Goal: Task Accomplishment & Management: Complete application form

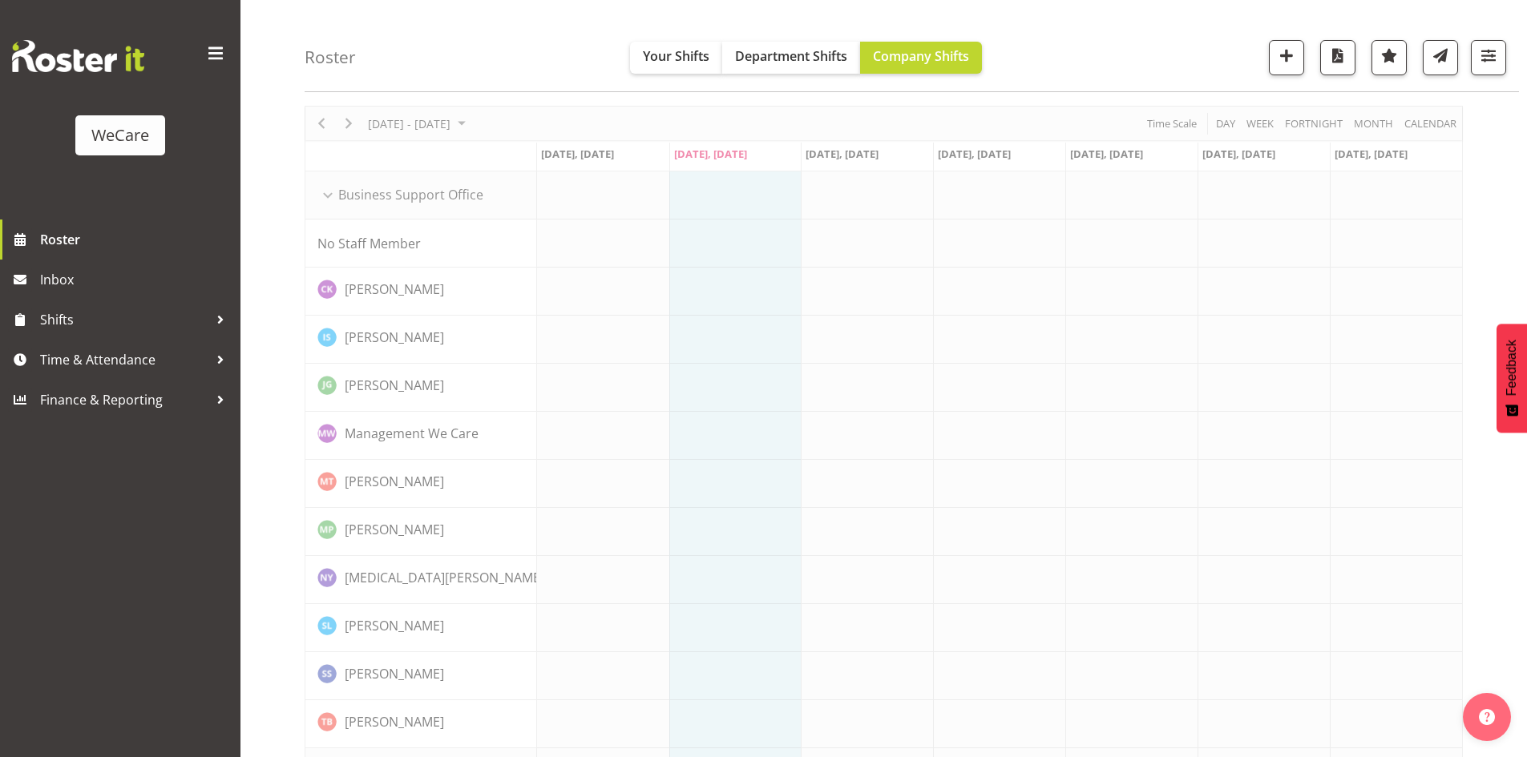
scroll to position [80, 0]
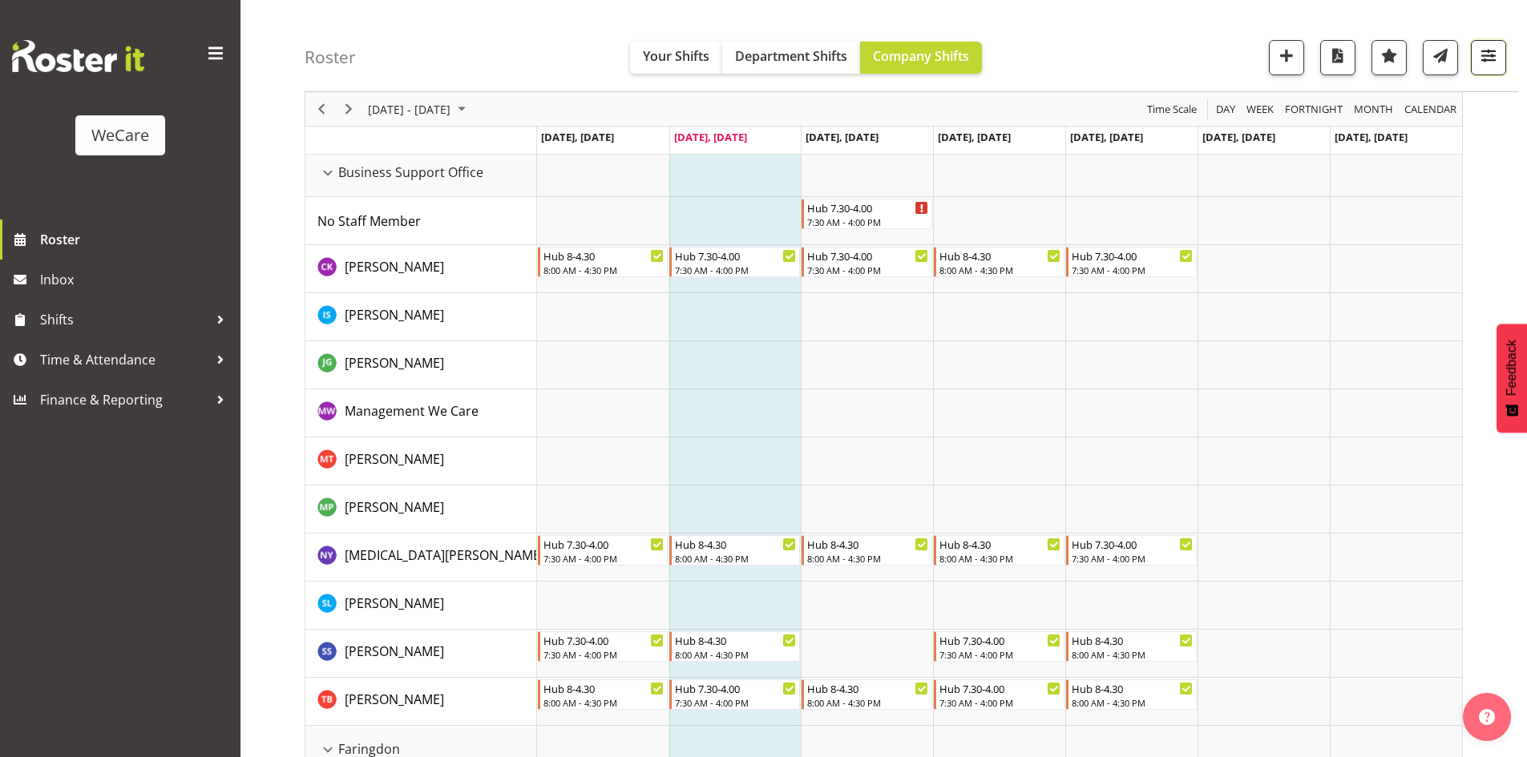
click at [1491, 54] on span "button" at bounding box center [1488, 55] width 21 height 21
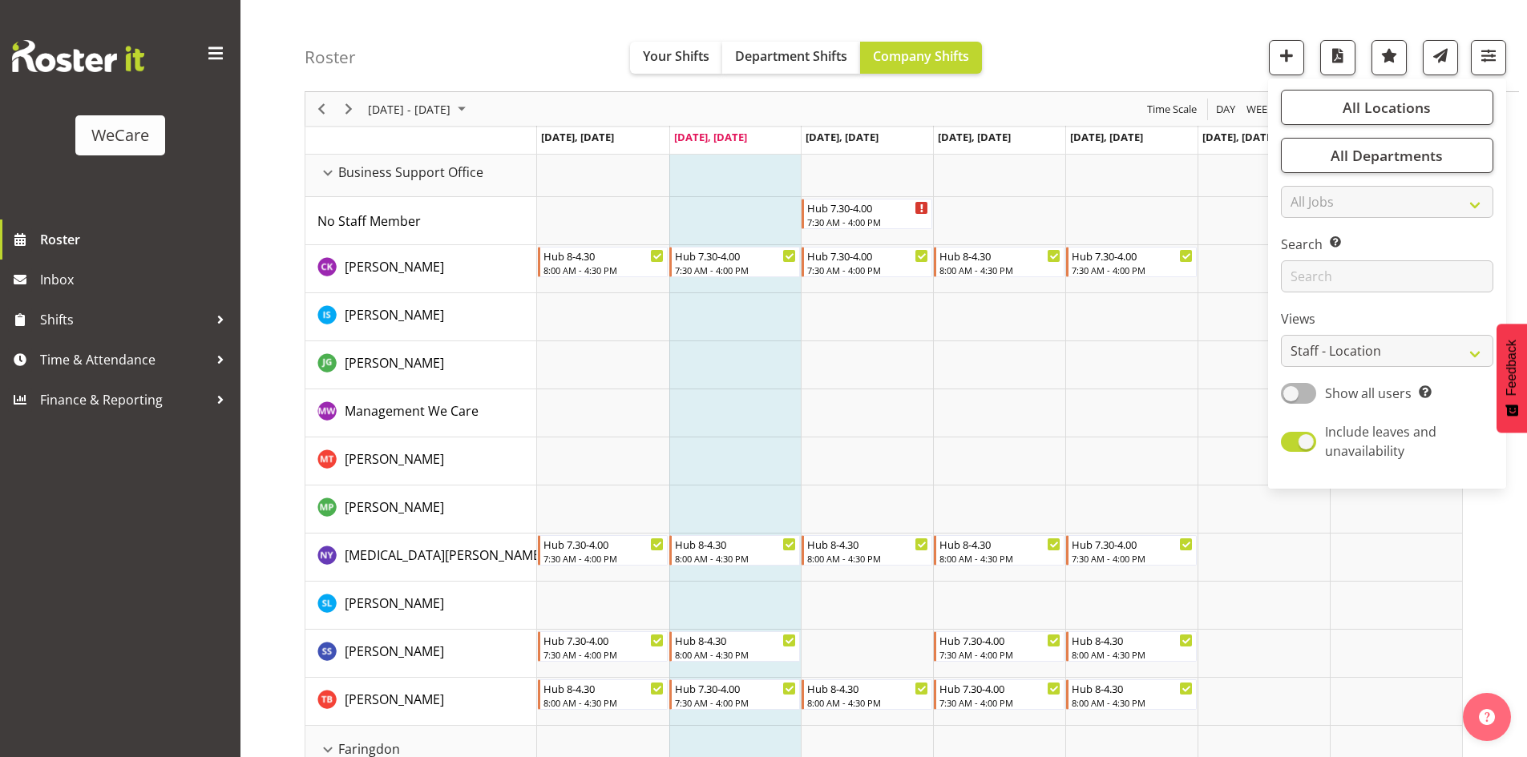
click at [530, 46] on div "Roster Your Shifts Department Shifts Company Shifts All Locations Clear Busines…" at bounding box center [912, 46] width 1214 height 92
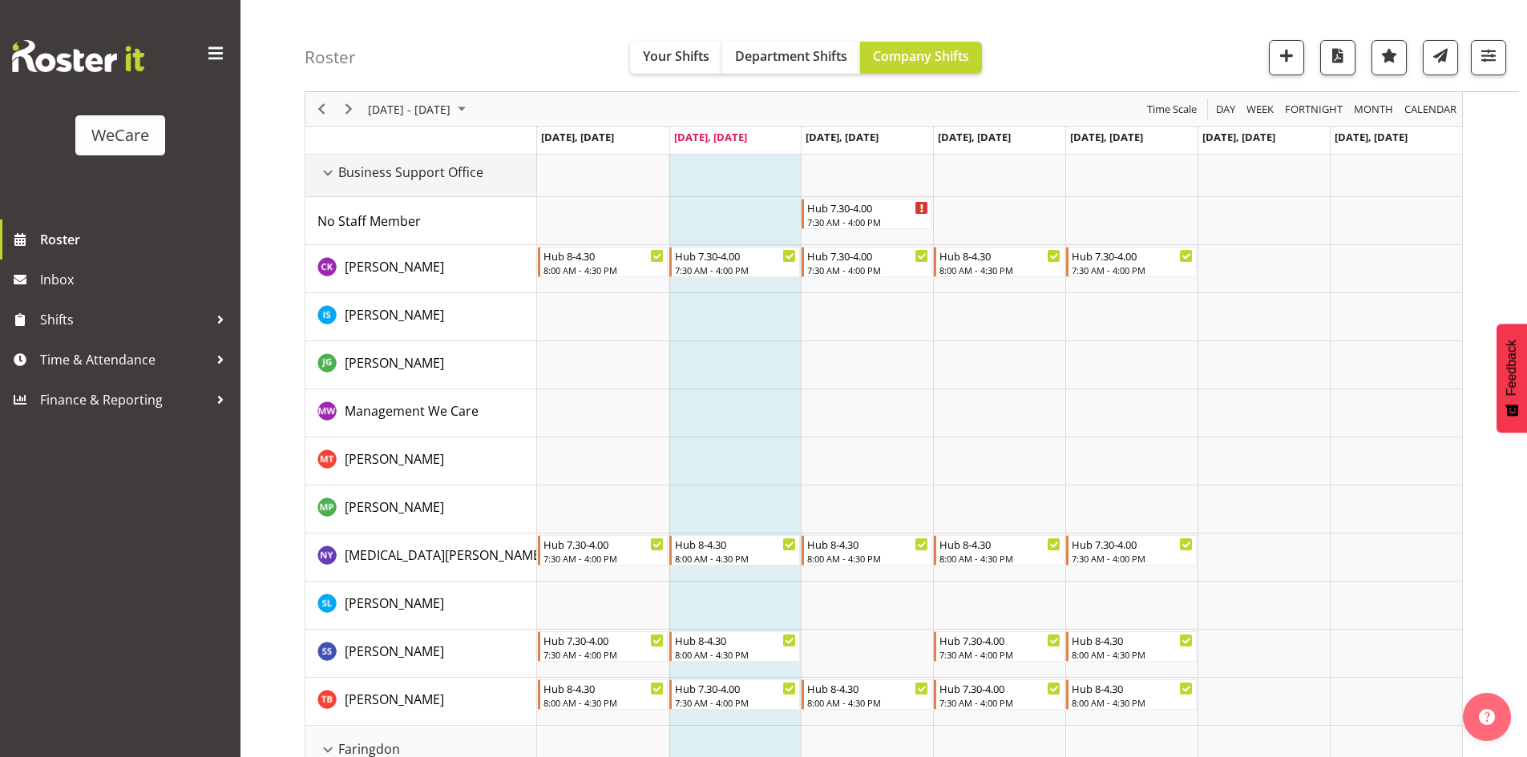
click at [328, 166] on div "Business Support Office resource" at bounding box center [327, 173] width 21 height 21
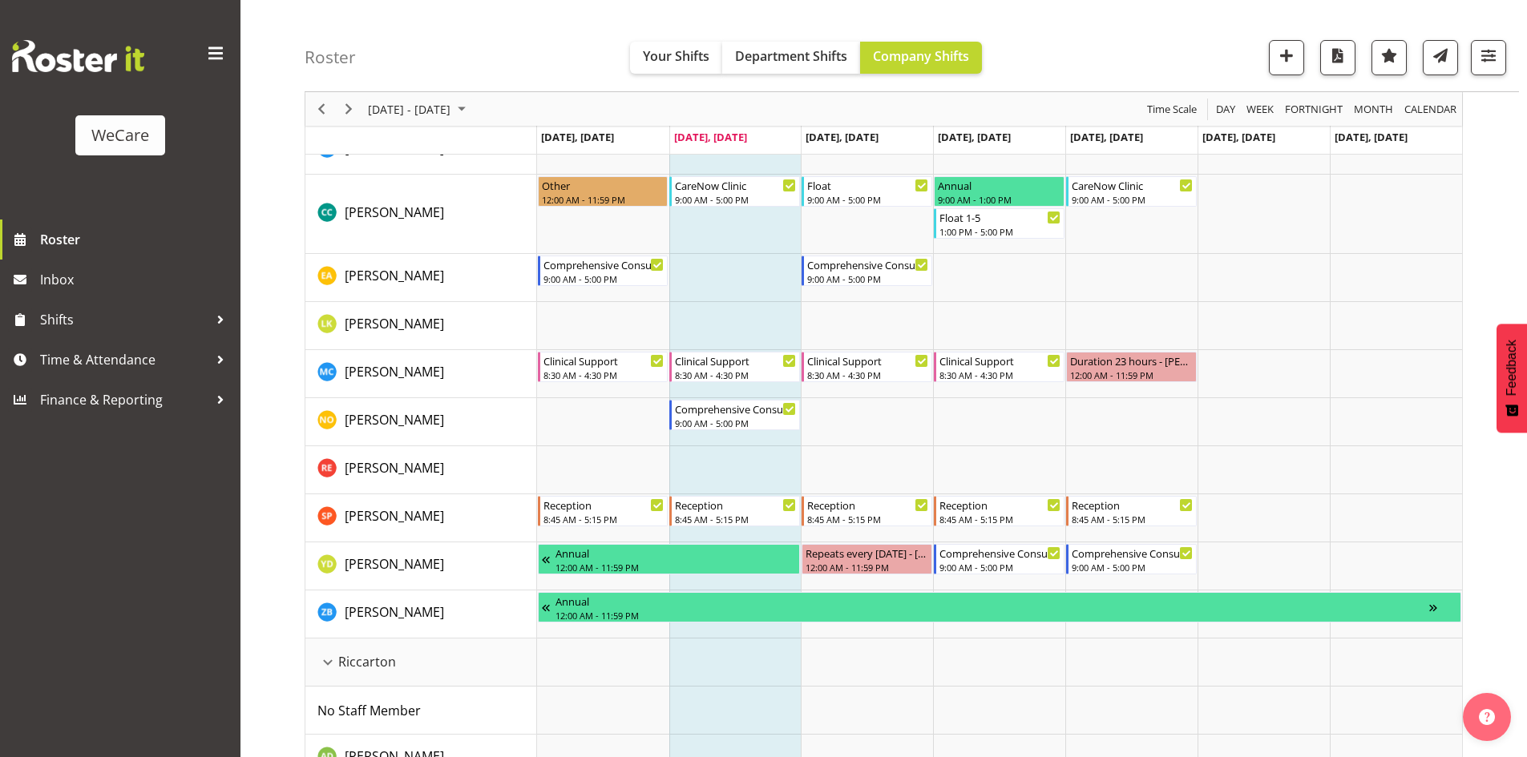
scroll to position [2965, 0]
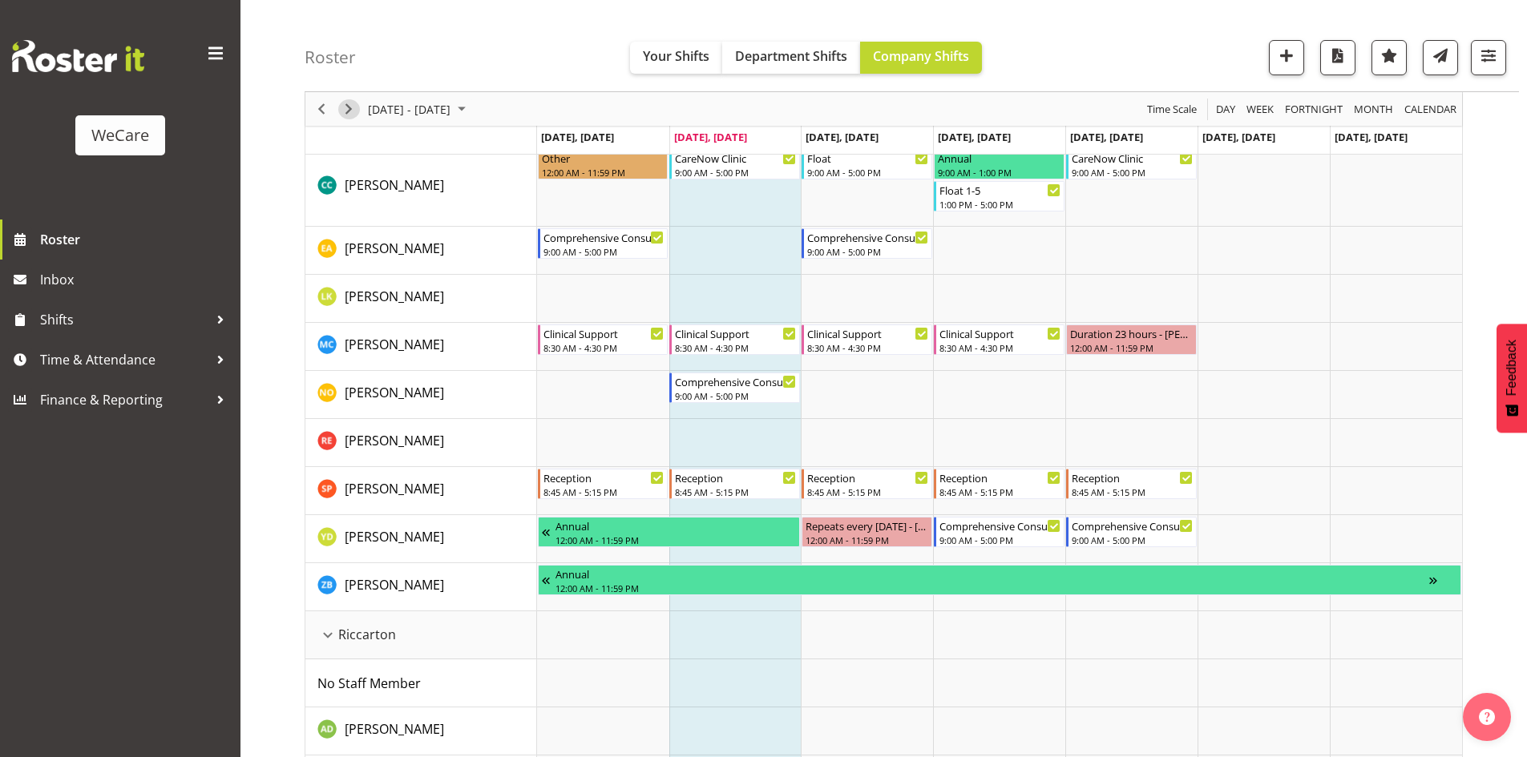
click at [344, 100] on span "Next" at bounding box center [348, 109] width 19 height 20
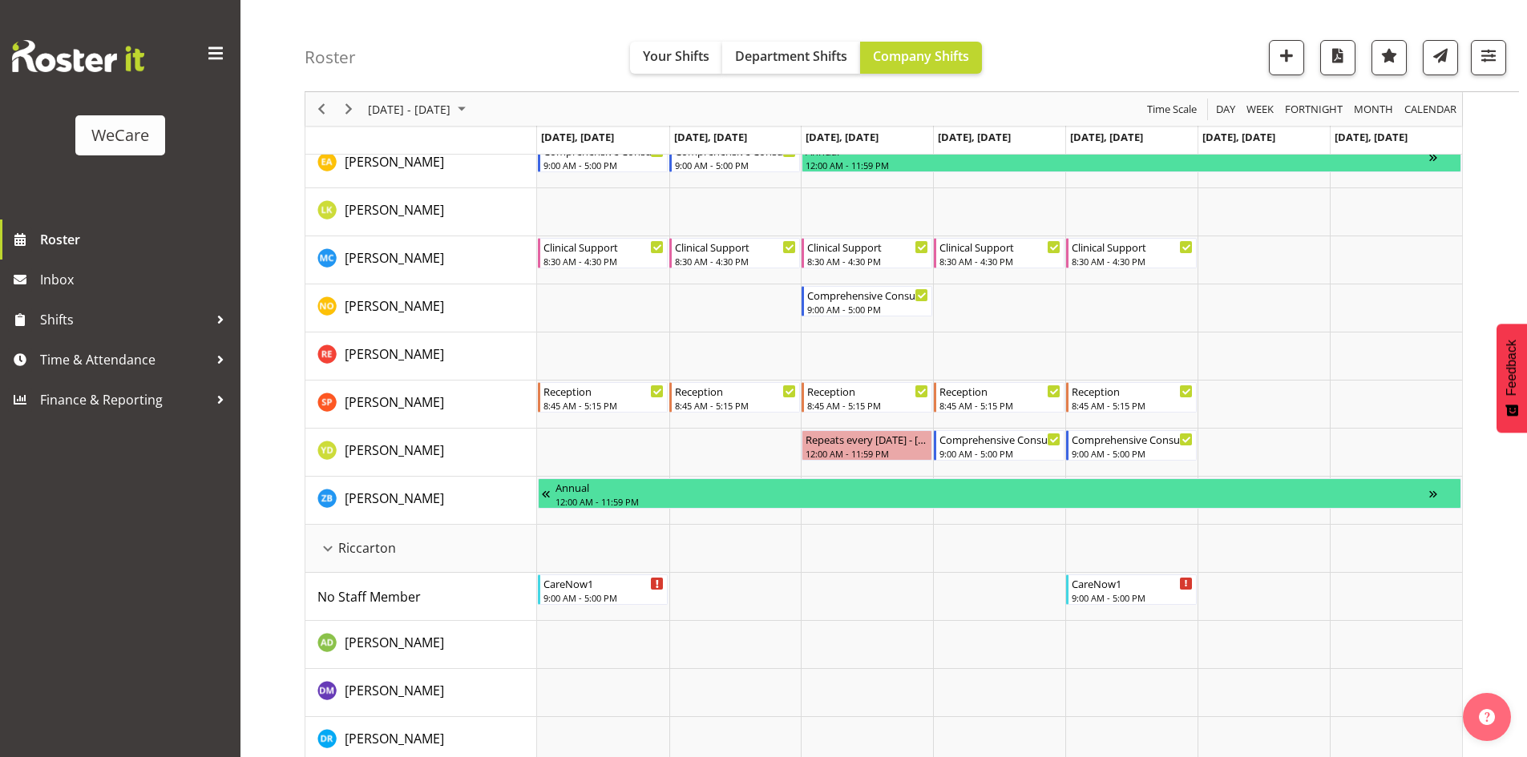
scroll to position [3526, 0]
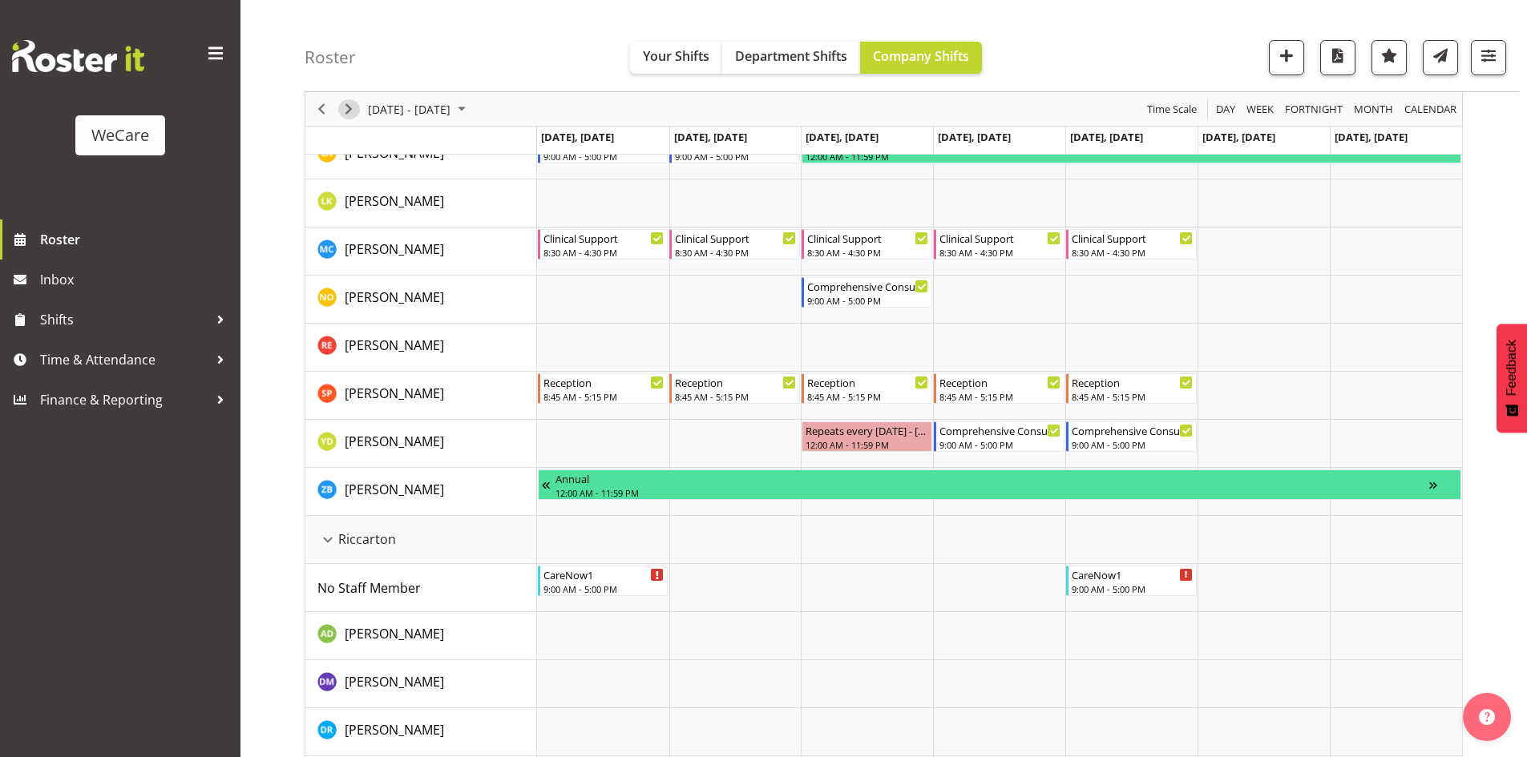
click at [341, 107] on span "Next" at bounding box center [348, 109] width 19 height 20
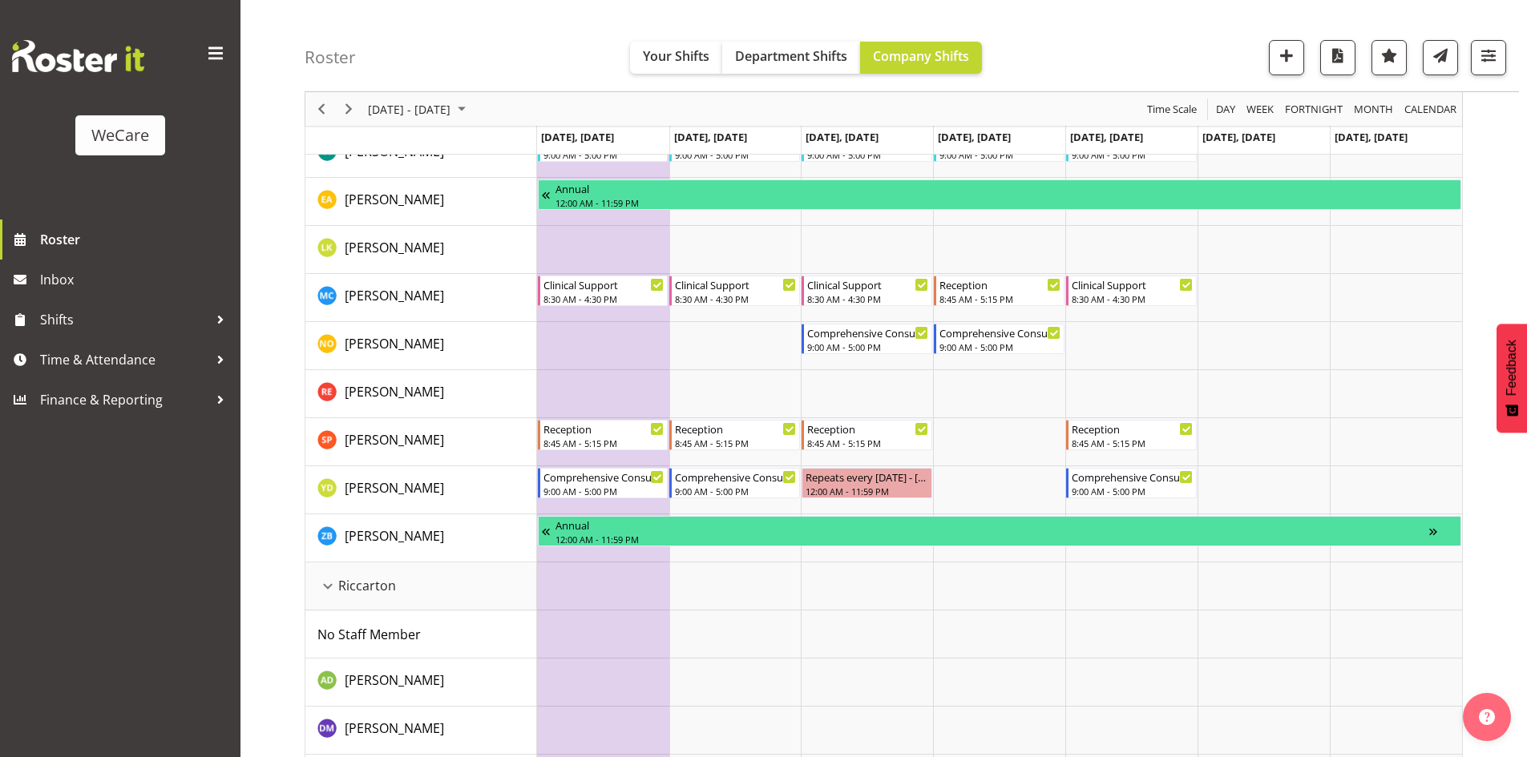
scroll to position [3526, 0]
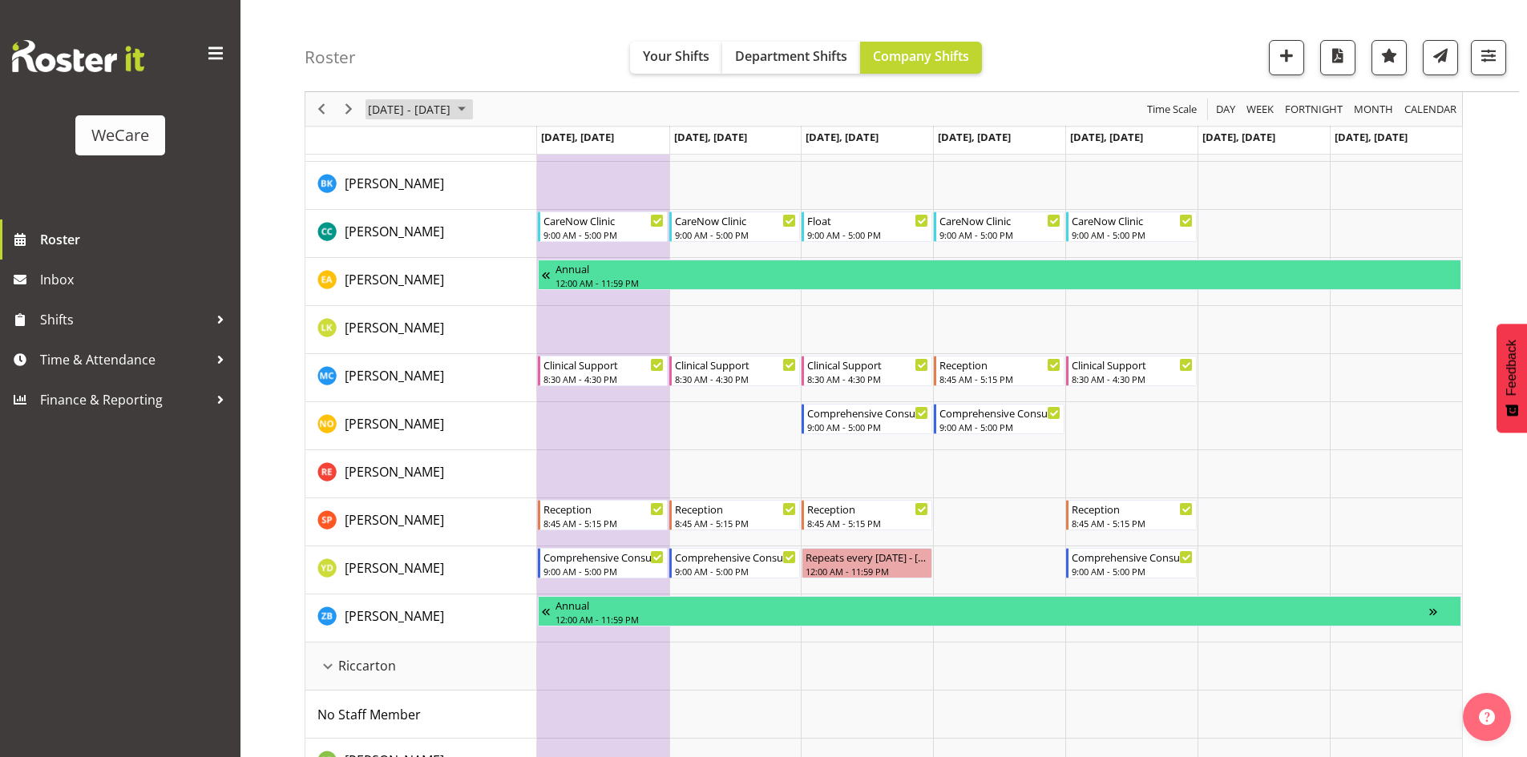
drag, startPoint x: 385, startPoint y: 107, endPoint x: 407, endPoint y: 123, distance: 26.9
click at [385, 107] on span "September 22 - 28, 2025" at bounding box center [409, 109] width 86 height 20
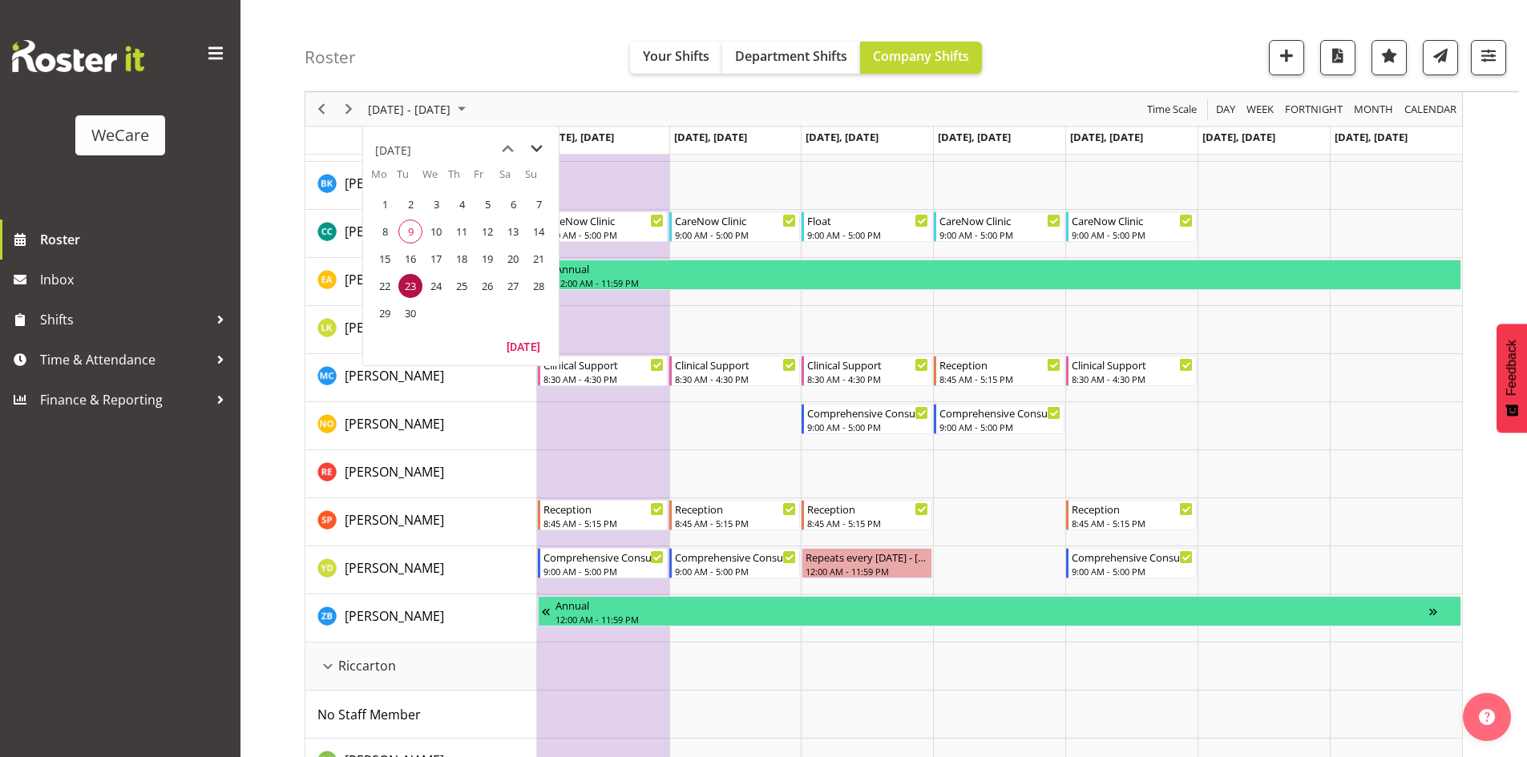
click at [548, 143] on span "next month" at bounding box center [537, 149] width 28 height 29
click at [373, 228] on span "6" at bounding box center [385, 232] width 24 height 24
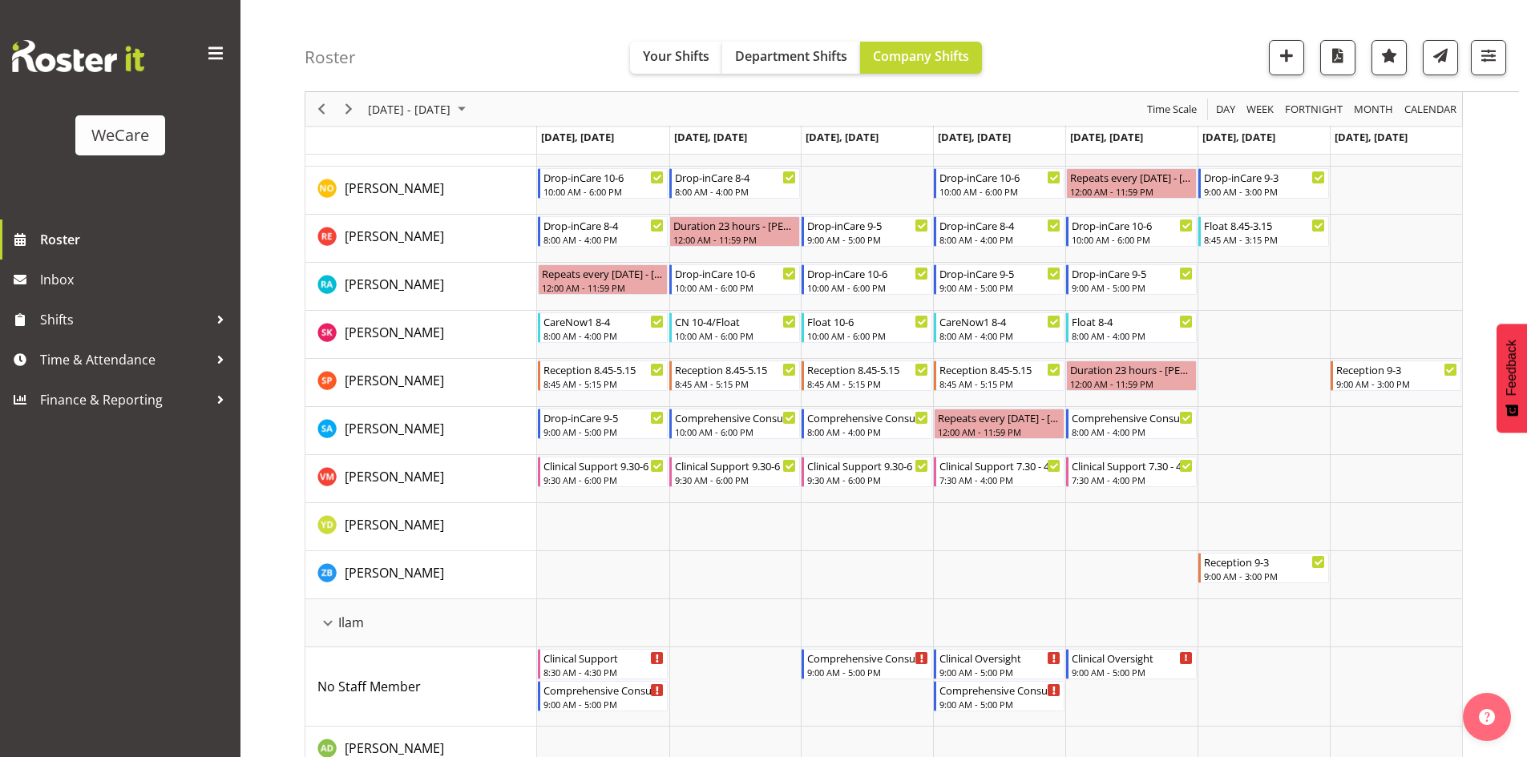
scroll to position [1202, 0]
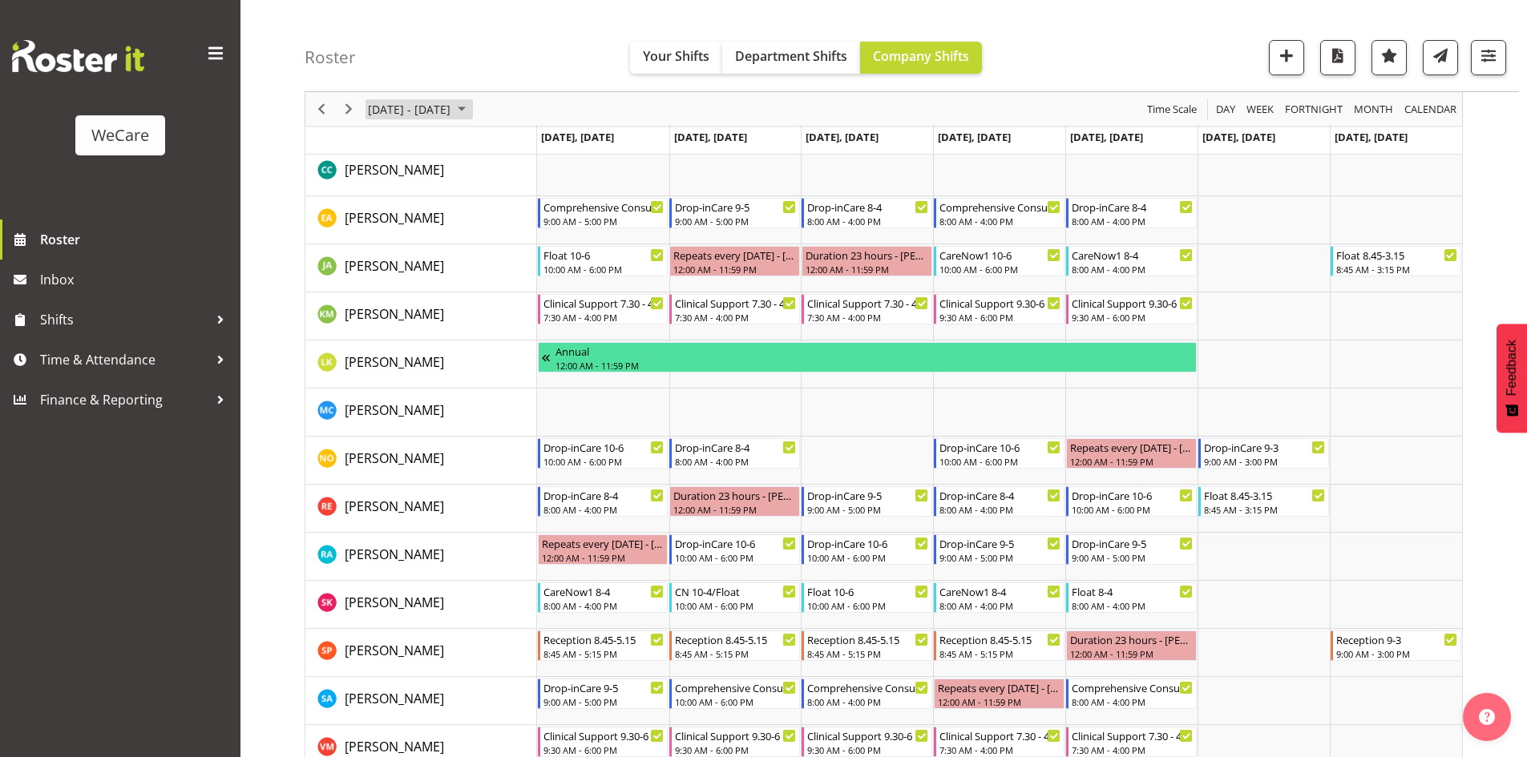
click at [403, 107] on span "October 06 - 12, 2025" at bounding box center [409, 109] width 86 height 20
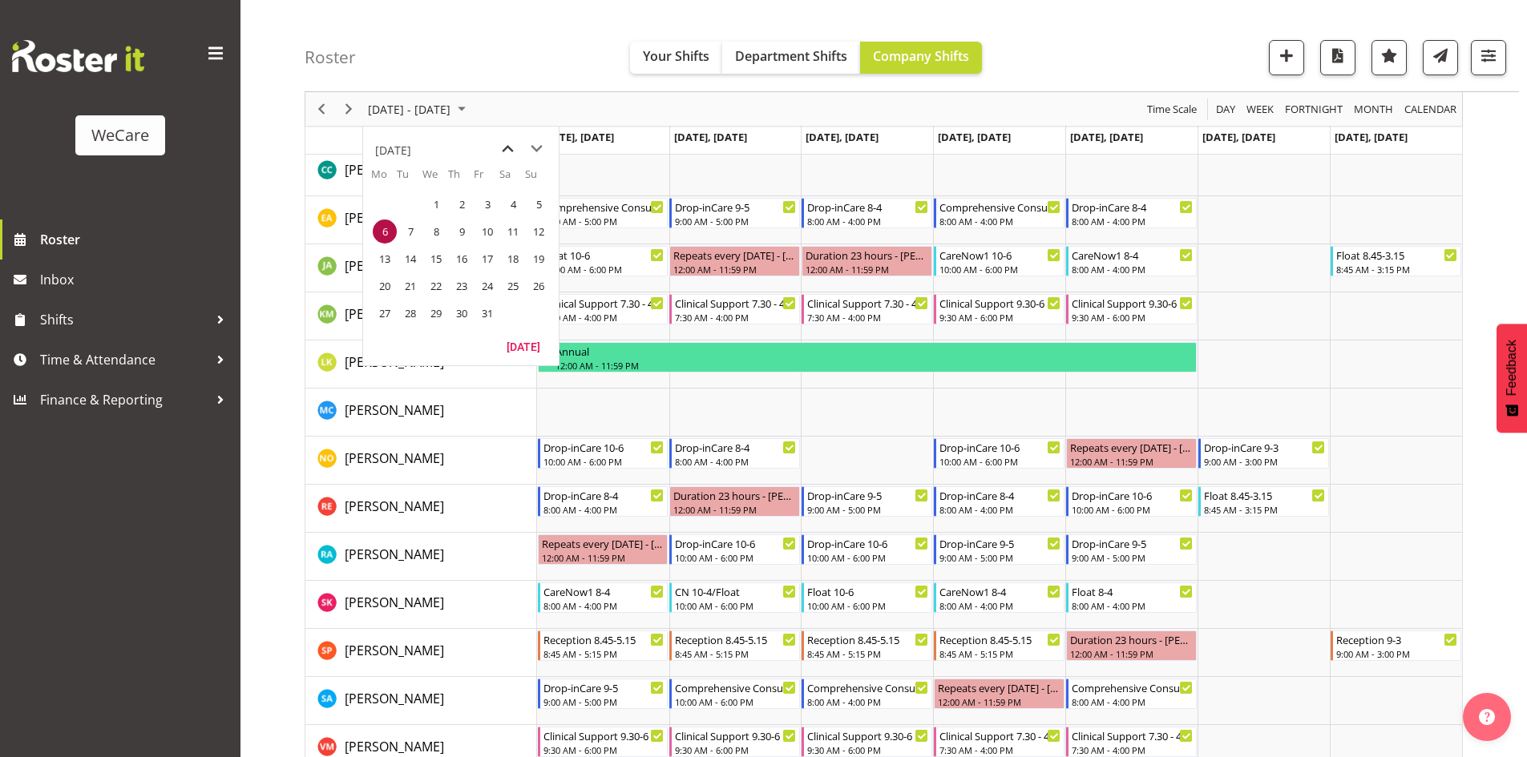
click at [503, 151] on span "previous month" at bounding box center [508, 149] width 28 height 29
click at [459, 281] on span "25" at bounding box center [462, 286] width 24 height 24
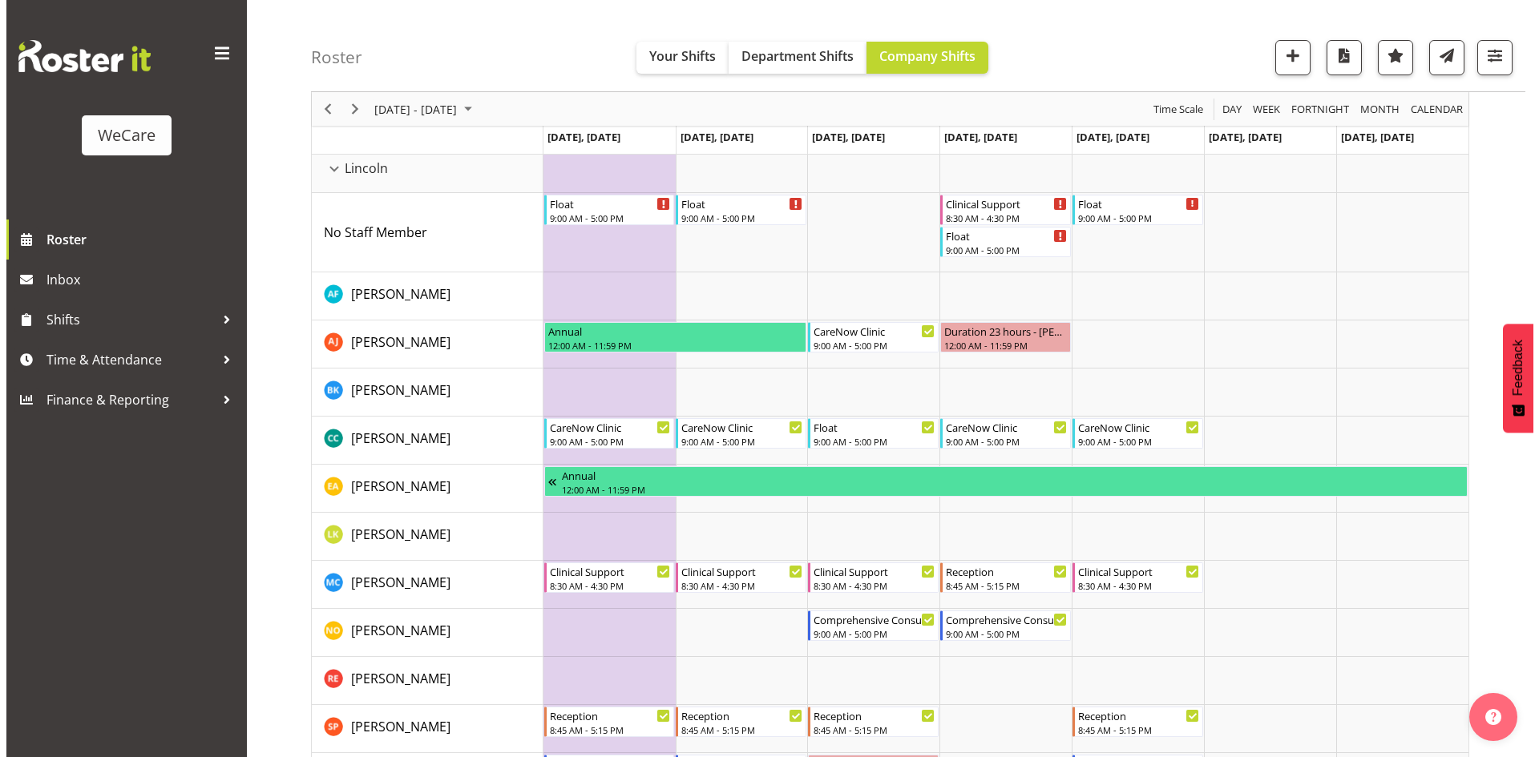
scroll to position [3366, 0]
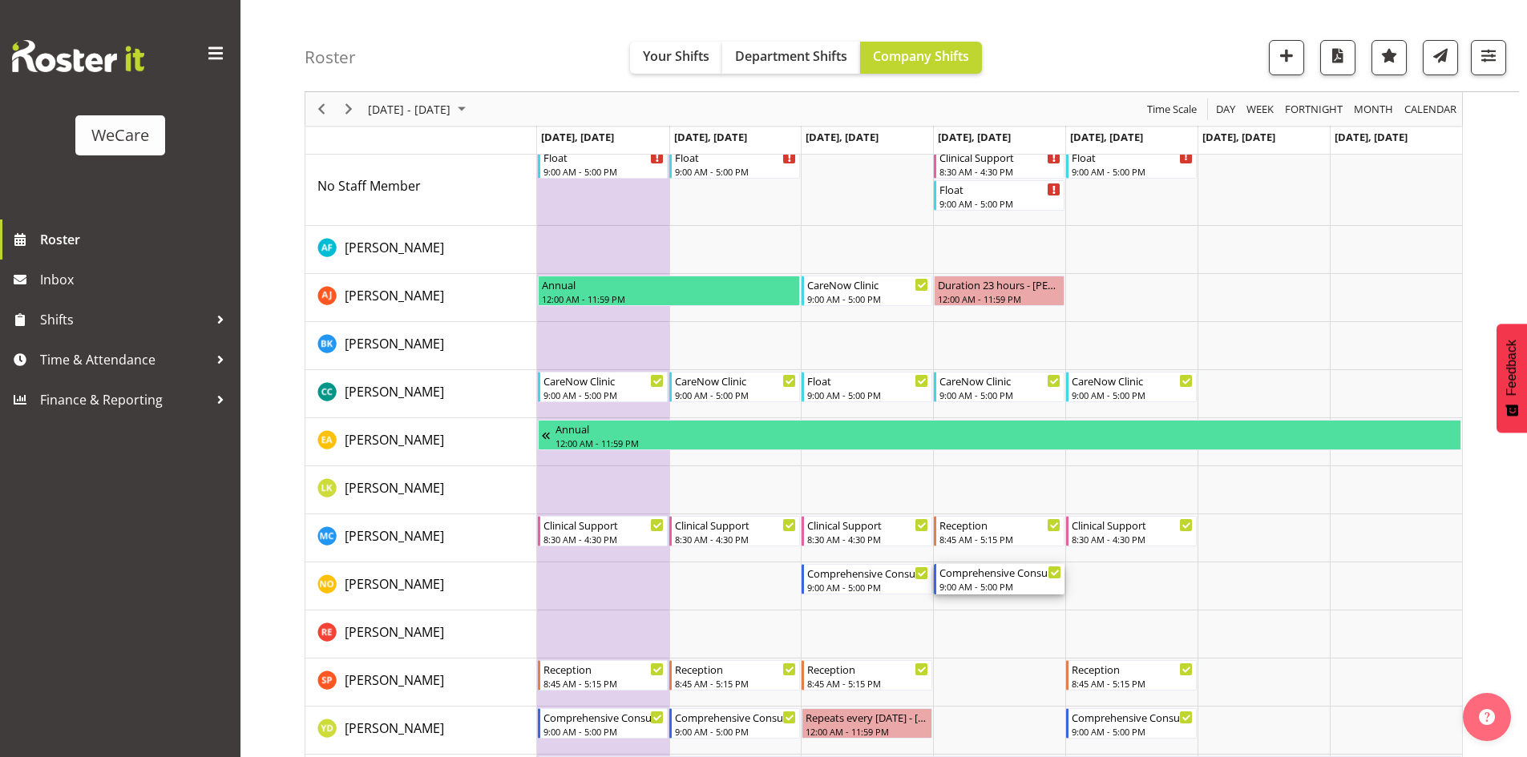
click at [1013, 577] on div "Comprehensive Consult" at bounding box center [1000, 572] width 122 height 16
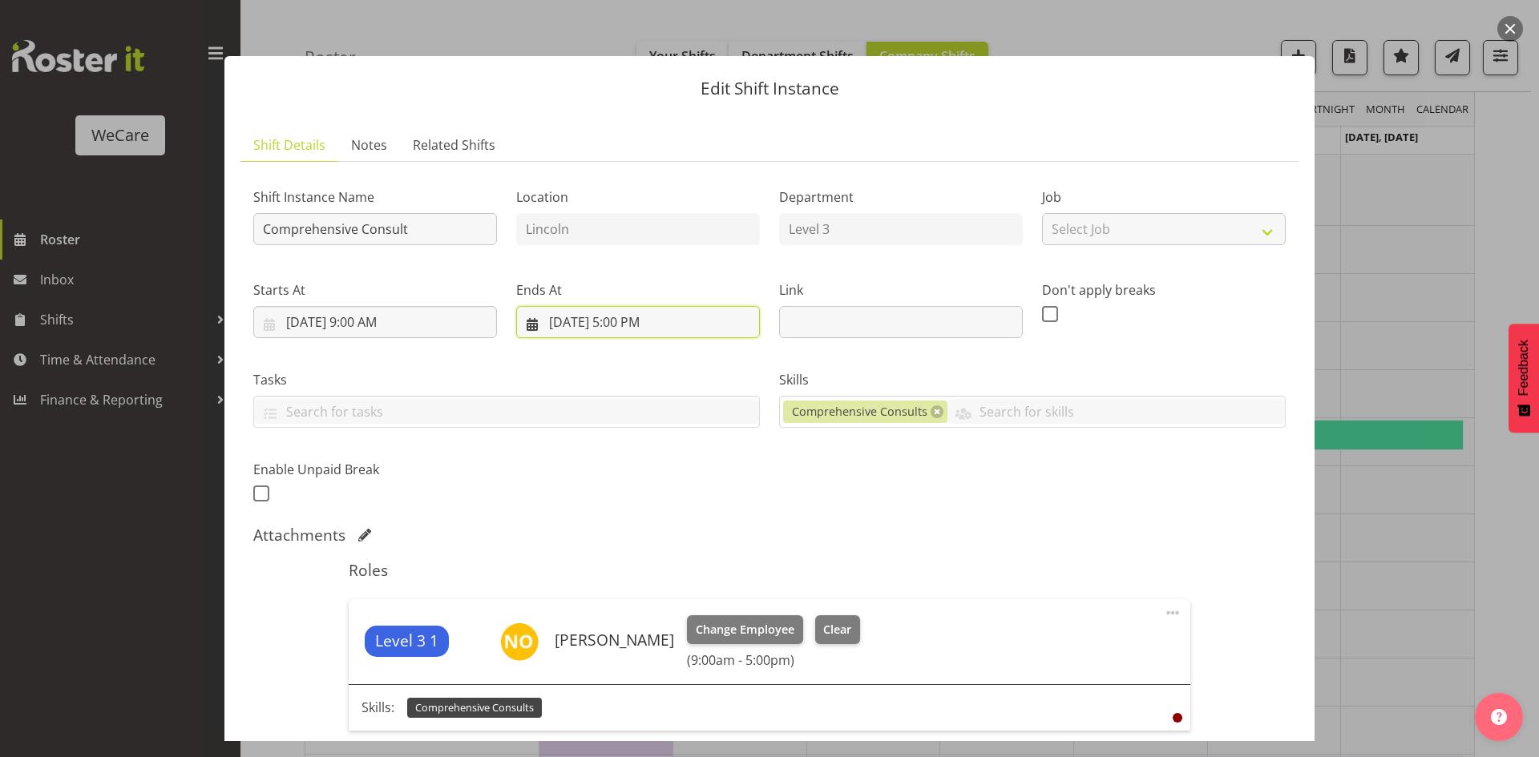
click at [624, 319] on input "9/25/2025, 5:00 PM" at bounding box center [638, 322] width 244 height 32
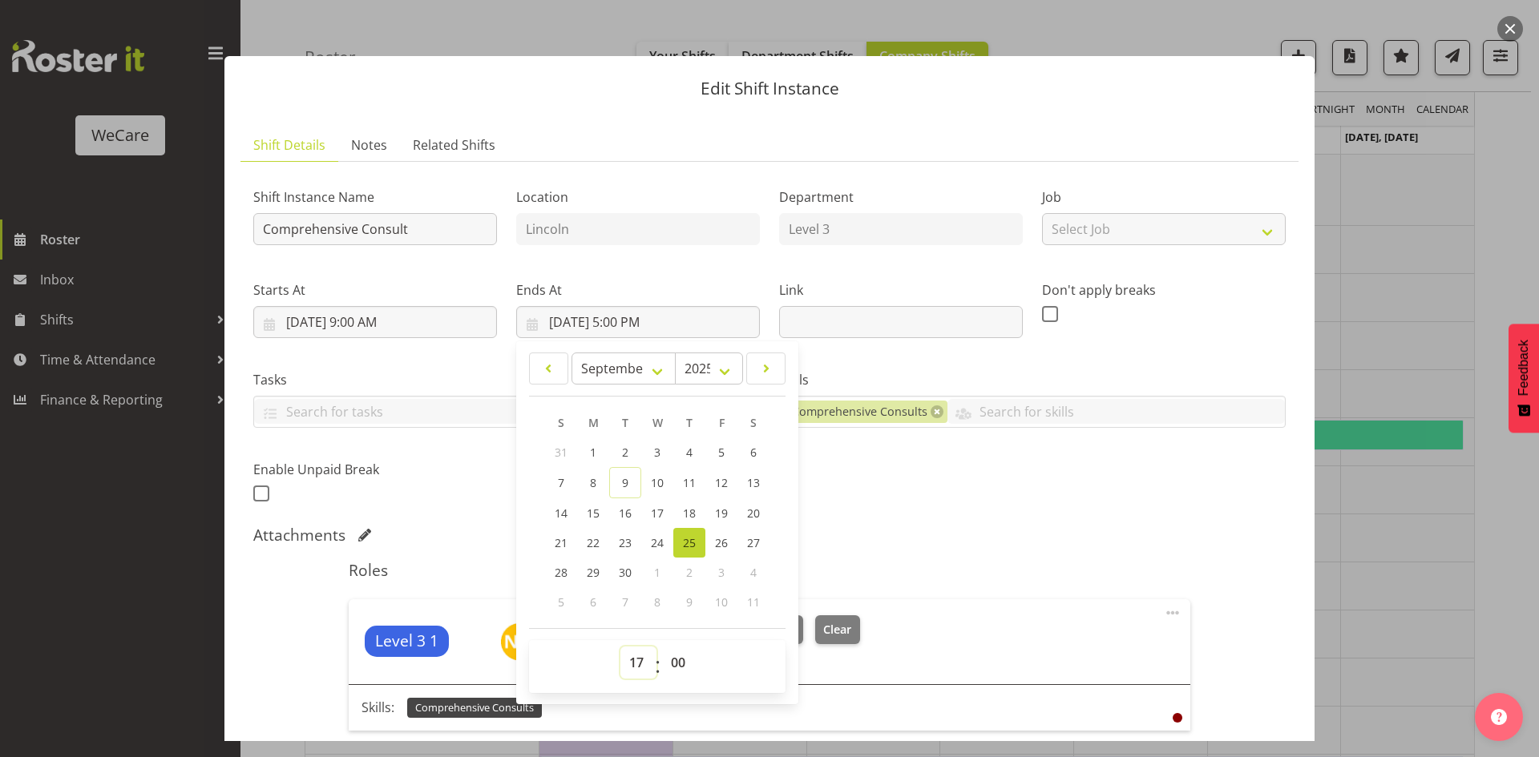
click at [624, 659] on select "00 01 02 03 04 05 06 07 08 09 10 11 12 13 14 15 16 17 18 19 20 21 22 23" at bounding box center [638, 663] width 36 height 32
select select "15"
click at [900, 528] on div "Attachments" at bounding box center [769, 535] width 1032 height 19
type input "9/25/2025, 3:00 PM"
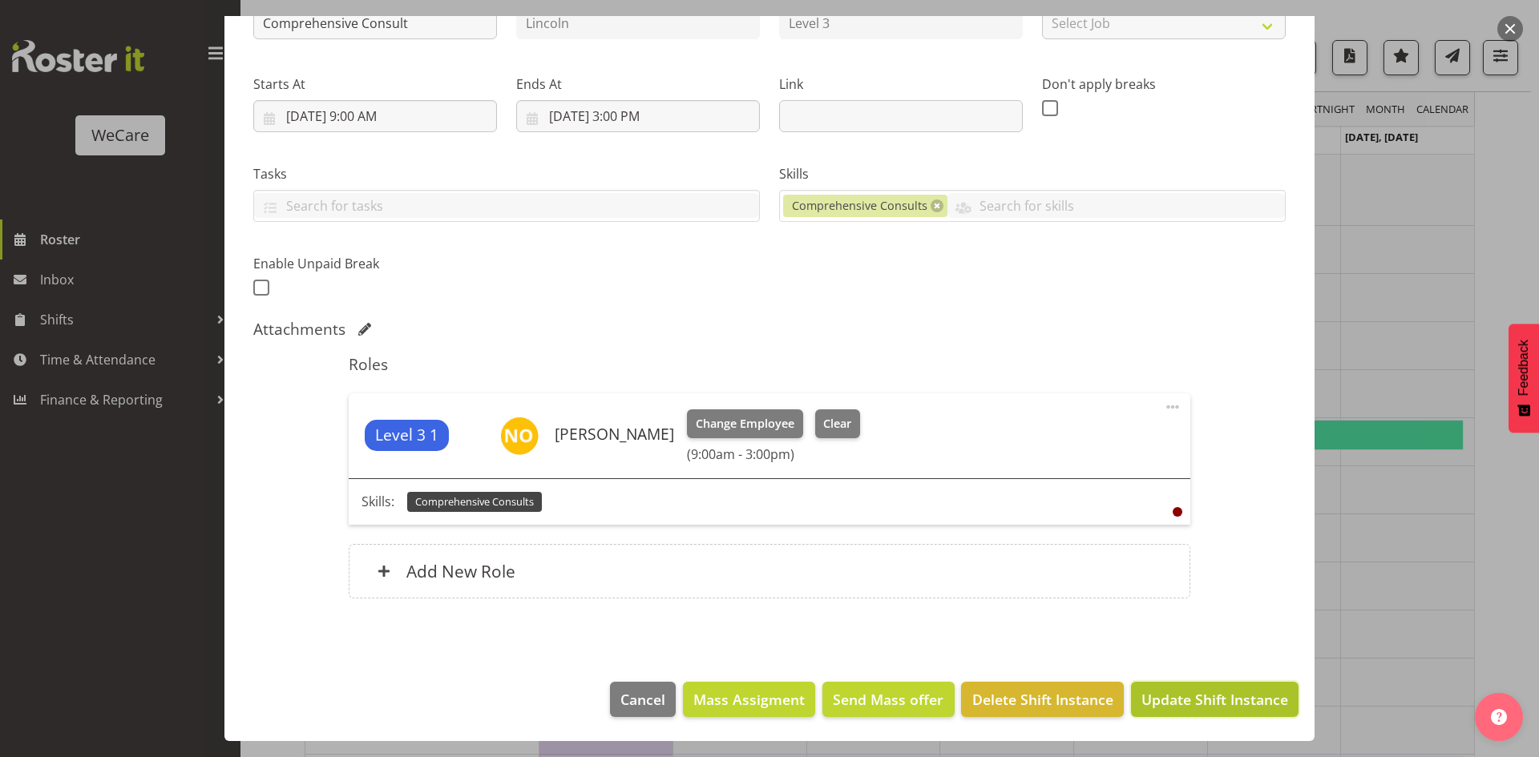
click at [1233, 710] on span "Update Shift Instance" at bounding box center [1214, 699] width 147 height 21
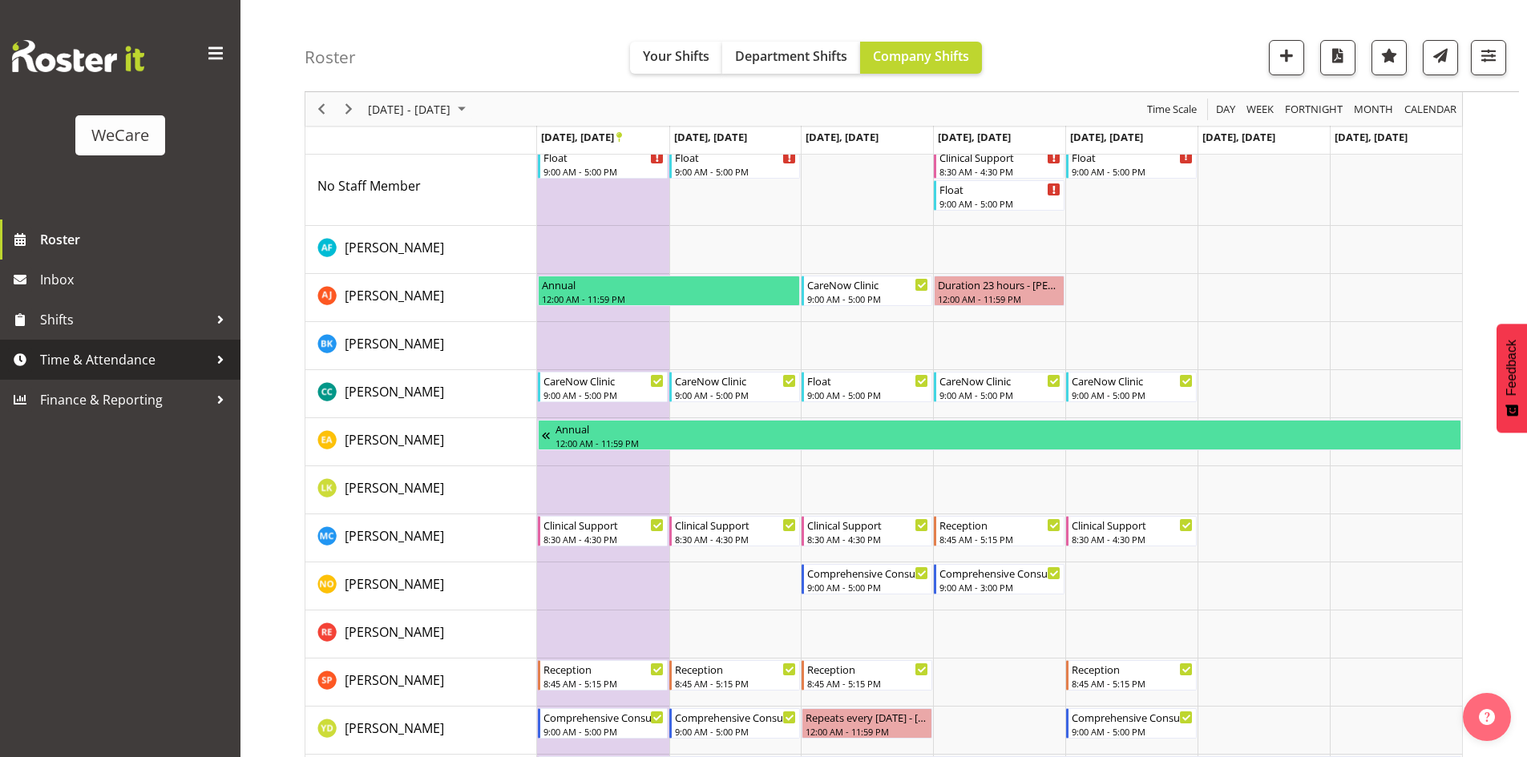
click at [96, 353] on span "Time & Attendance" at bounding box center [124, 360] width 168 height 24
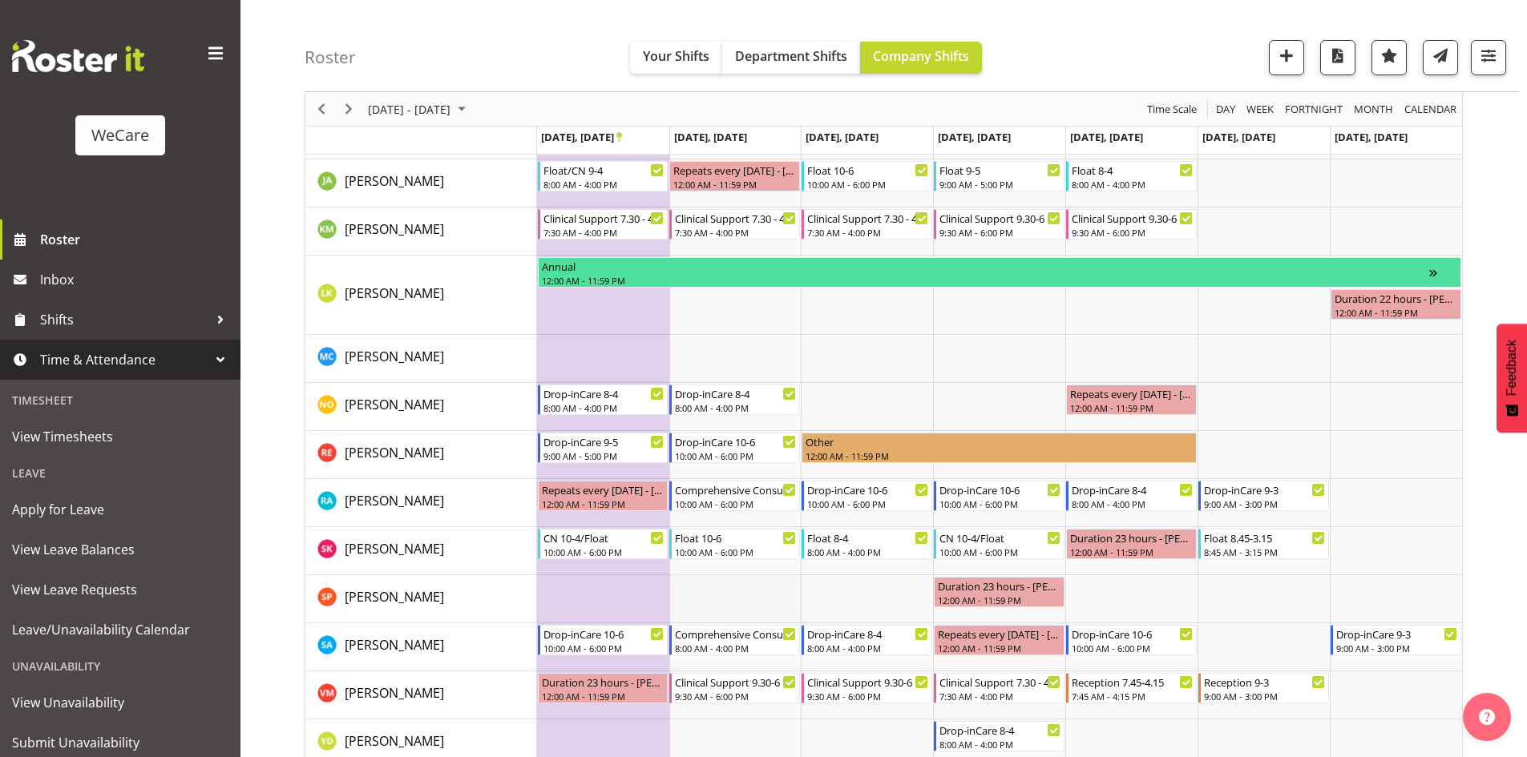
scroll to position [1362, 0]
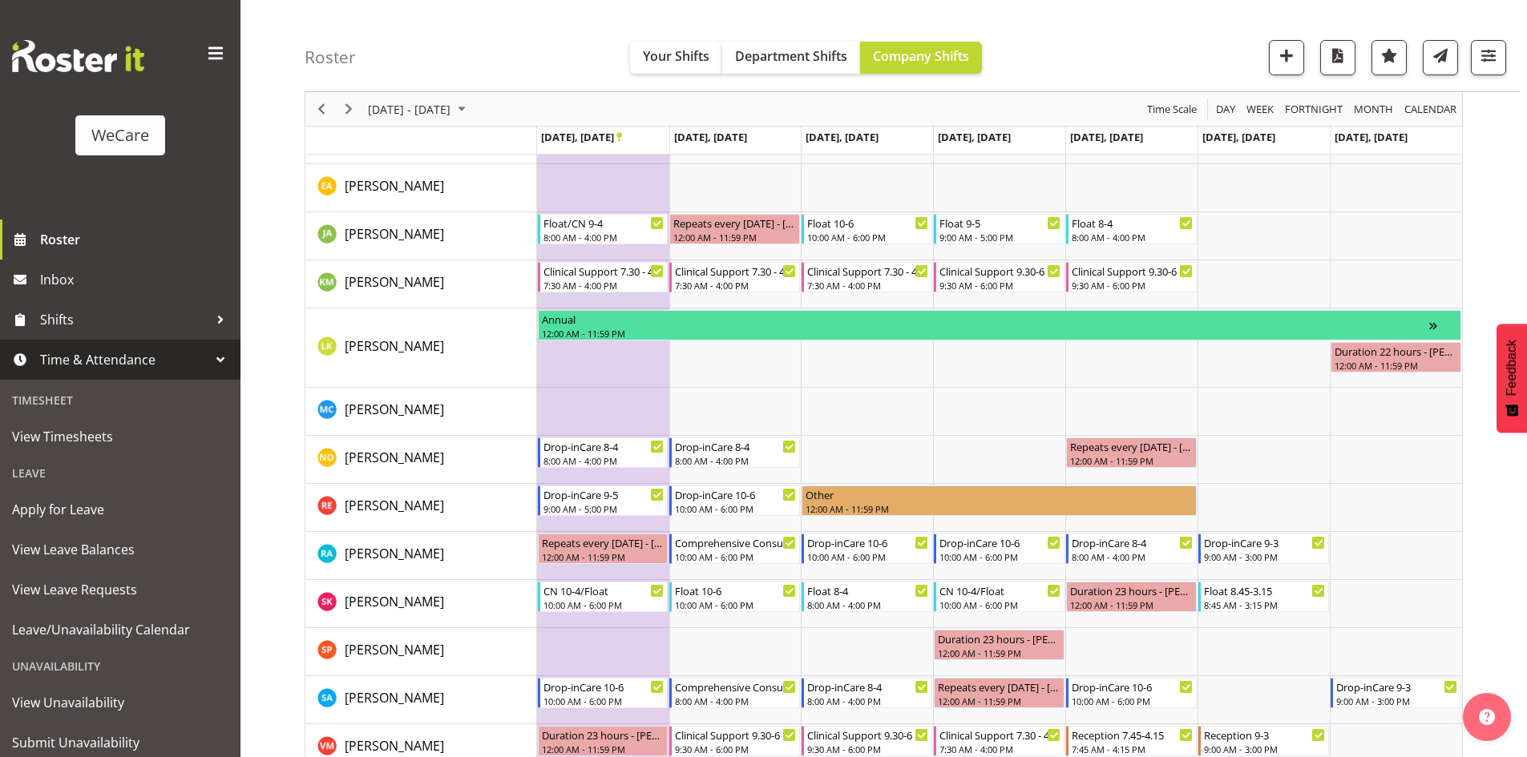
click at [1062, 85] on div "Roster Your Shifts Department Shifts Company Shifts All Locations Clear Busines…" at bounding box center [912, 46] width 1214 height 92
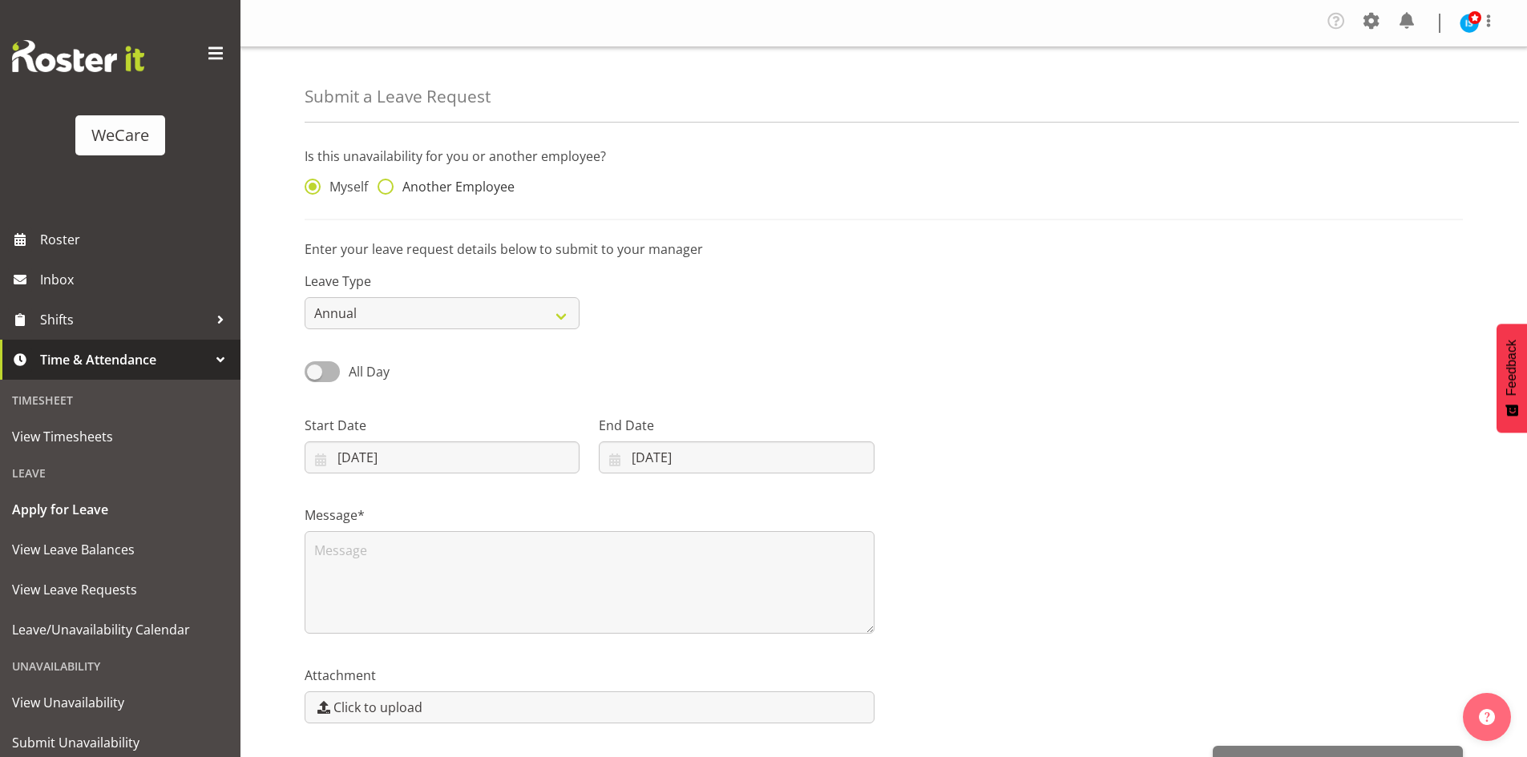
click at [426, 188] on span "Another Employee" at bounding box center [453, 187] width 121 height 16
click at [388, 188] on input "Another Employee" at bounding box center [382, 187] width 10 height 10
radio input "true"
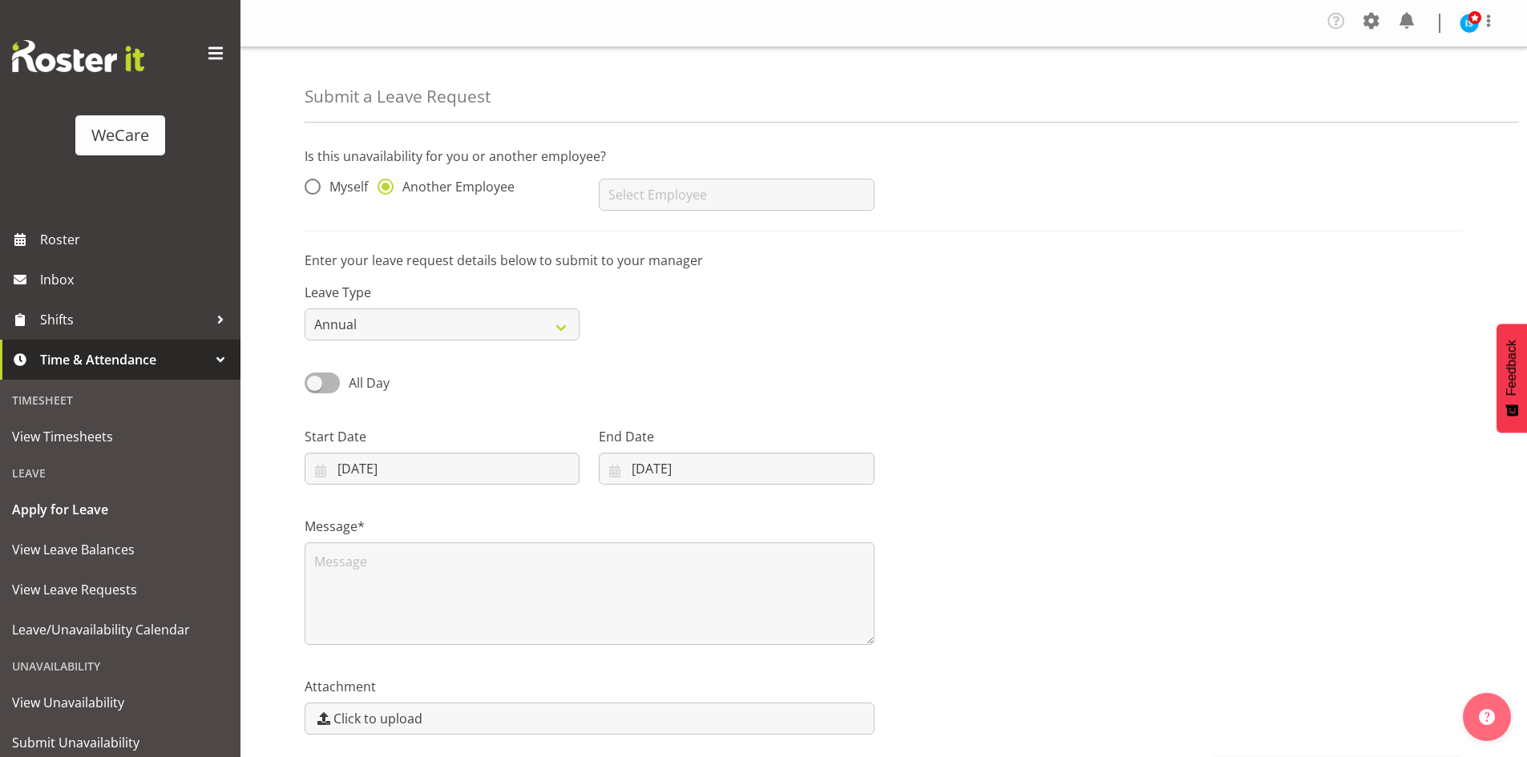
click at [667, 215] on div "AJ Jones Aleea Devenport Alex Ferguson Amy Johannsen Andrea Ramirez Andrew Casb…" at bounding box center [736, 188] width 294 height 64
click at [668, 194] on input "text" at bounding box center [736, 195] width 275 height 32
type input "[PERSON_NAME]"
click at [471, 310] on select "Annual Sick Leave Without Pay Bereavement Domestic Violence Parental Jury Servi…" at bounding box center [442, 325] width 275 height 32
click at [351, 222] on div "Is this unavailability for you or another employee? Myself Another Employee Nat…" at bounding box center [884, 189] width 1158 height 85
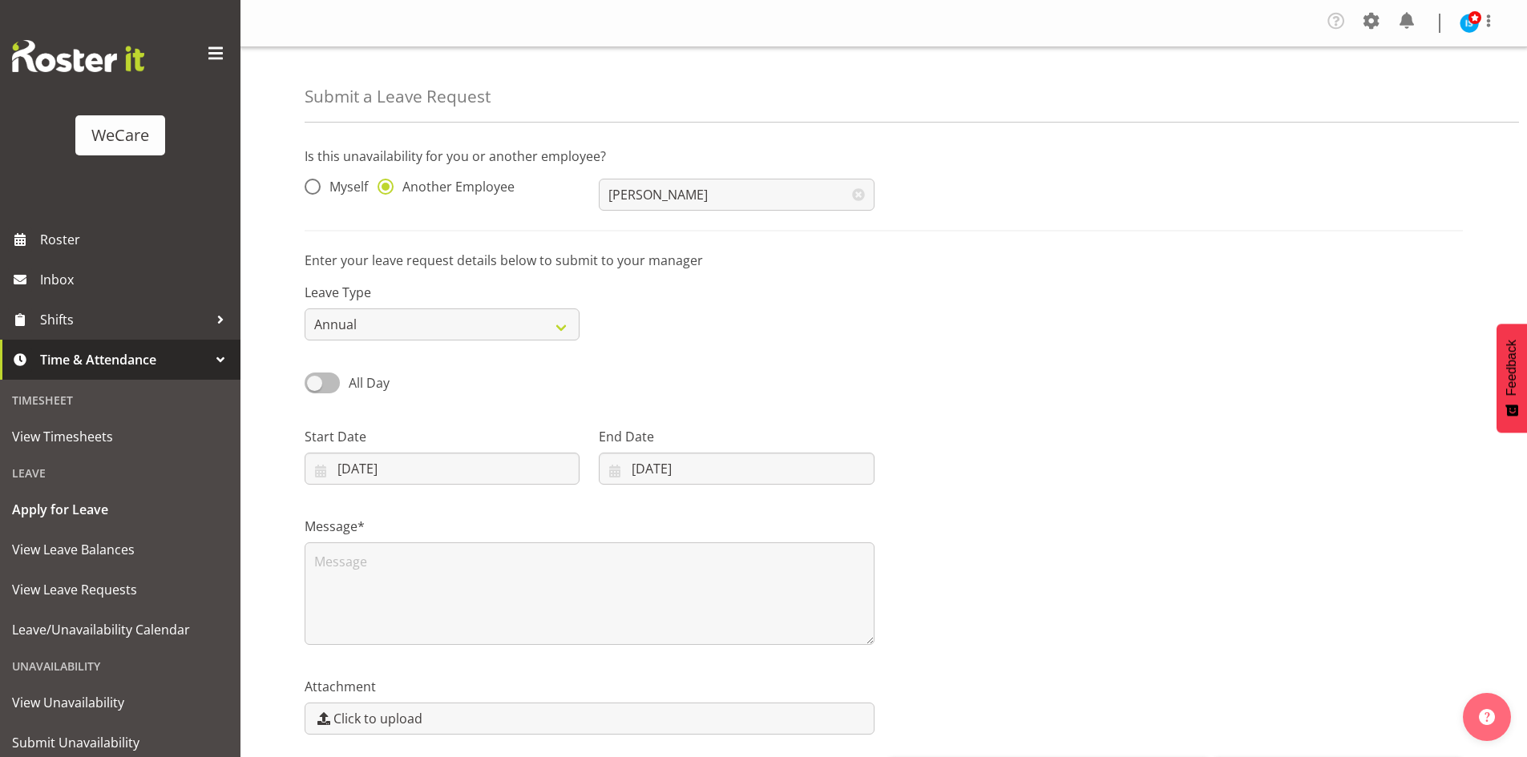
click at [324, 394] on div "All Day" at bounding box center [442, 377] width 294 height 54
click at [324, 389] on span at bounding box center [322, 383] width 35 height 20
click at [315, 388] on input "All Day" at bounding box center [310, 382] width 10 height 10
checkbox input "true"
click at [347, 461] on input "09/09/2025" at bounding box center [442, 469] width 275 height 32
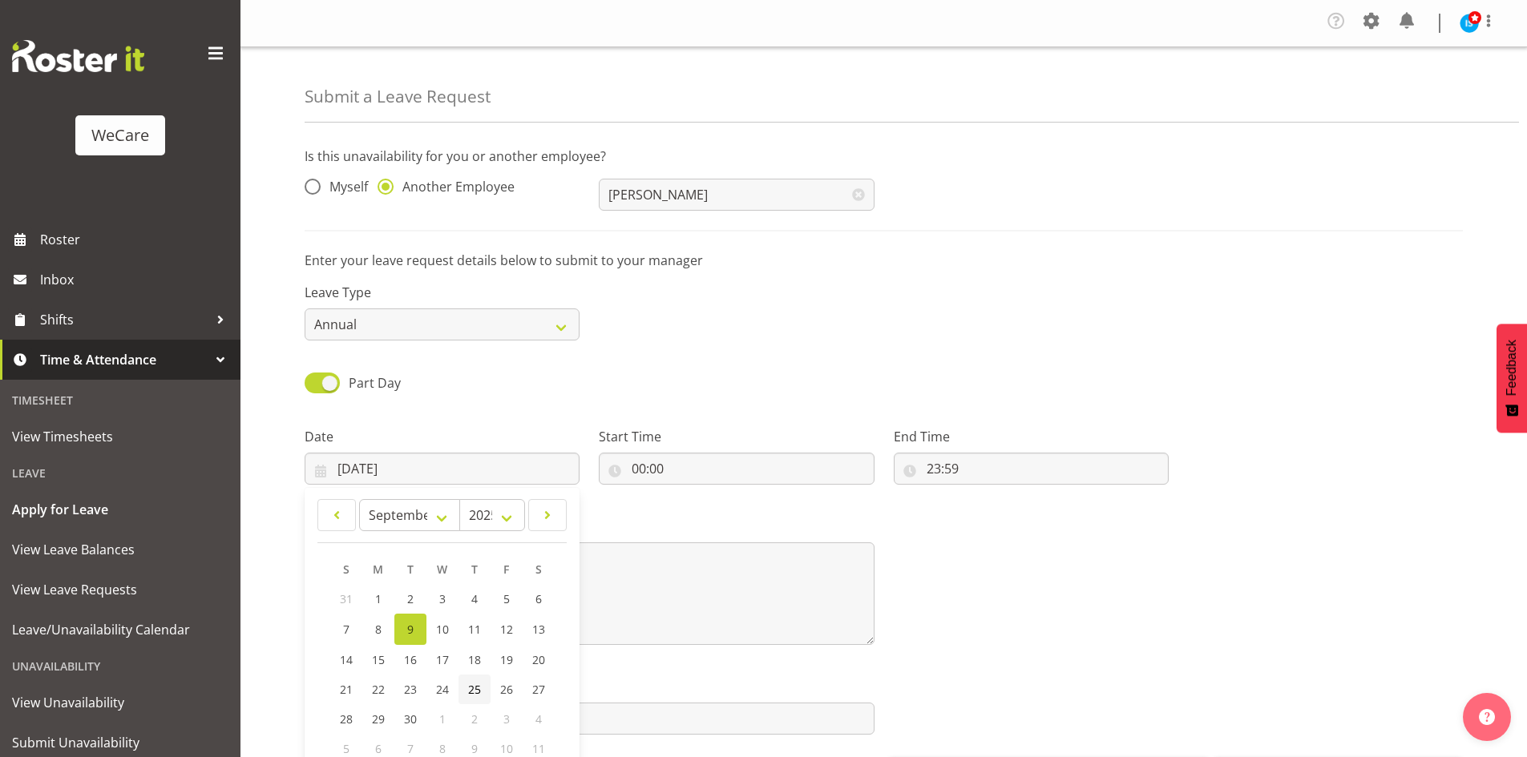
click at [481, 687] on link "25" at bounding box center [474, 690] width 32 height 30
type input "25/09/2025"
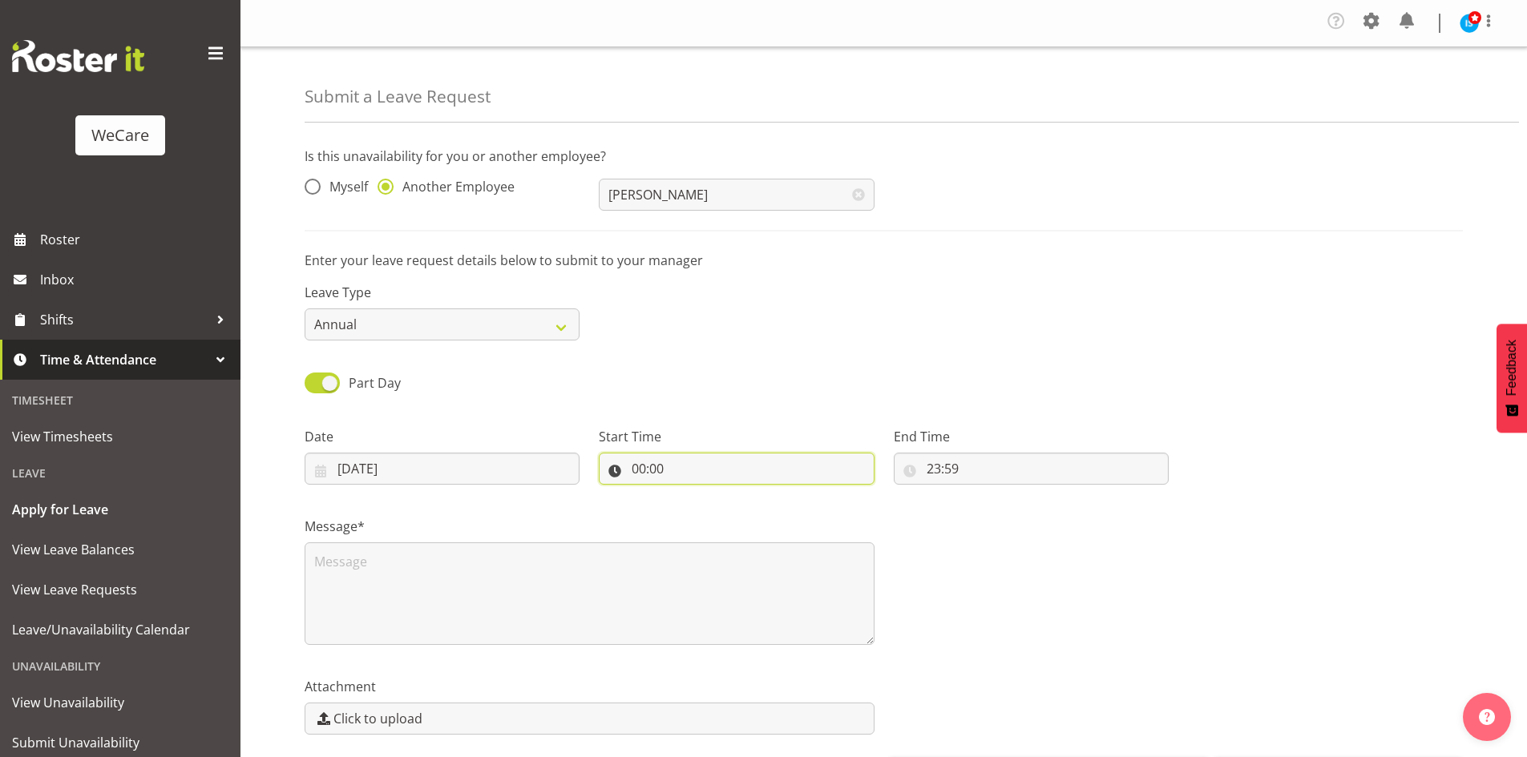
click at [648, 472] on input "00:00" at bounding box center [736, 469] width 275 height 32
click at [704, 517] on select "00 01 02 03 04 05 06 07 08 09 10 11 12 13 14 15 16 17 18 19 20 21 22 23" at bounding box center [708, 510] width 36 height 32
select select "13"
click at [690, 494] on select "00 01 02 03 04 05 06 07 08 09 10 11 12 13 14 15 16 17 18 19 20 21 22 23" at bounding box center [708, 510] width 36 height 32
type input "13:00"
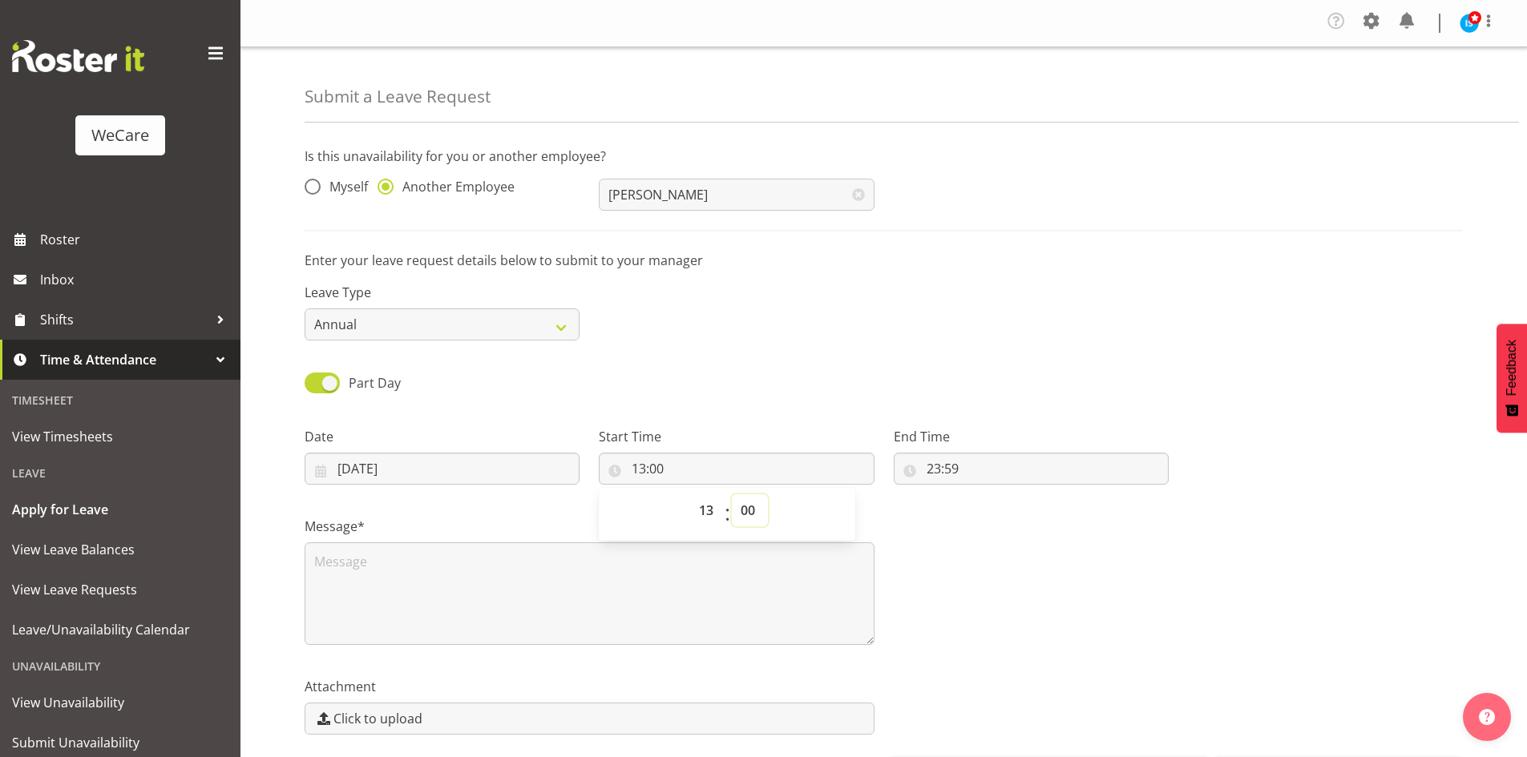
select select "1"
type input "13:01"
click at [647, 459] on input "13:01" at bounding box center [736, 469] width 275 height 32
click at [654, 465] on input "13:01" at bounding box center [736, 469] width 275 height 32
click at [710, 506] on select "00 01 02 03 04 05 06 07 08 09 10 11 12 13 14 15 16 17 18 19 20 21 22 23" at bounding box center [708, 510] width 36 height 32
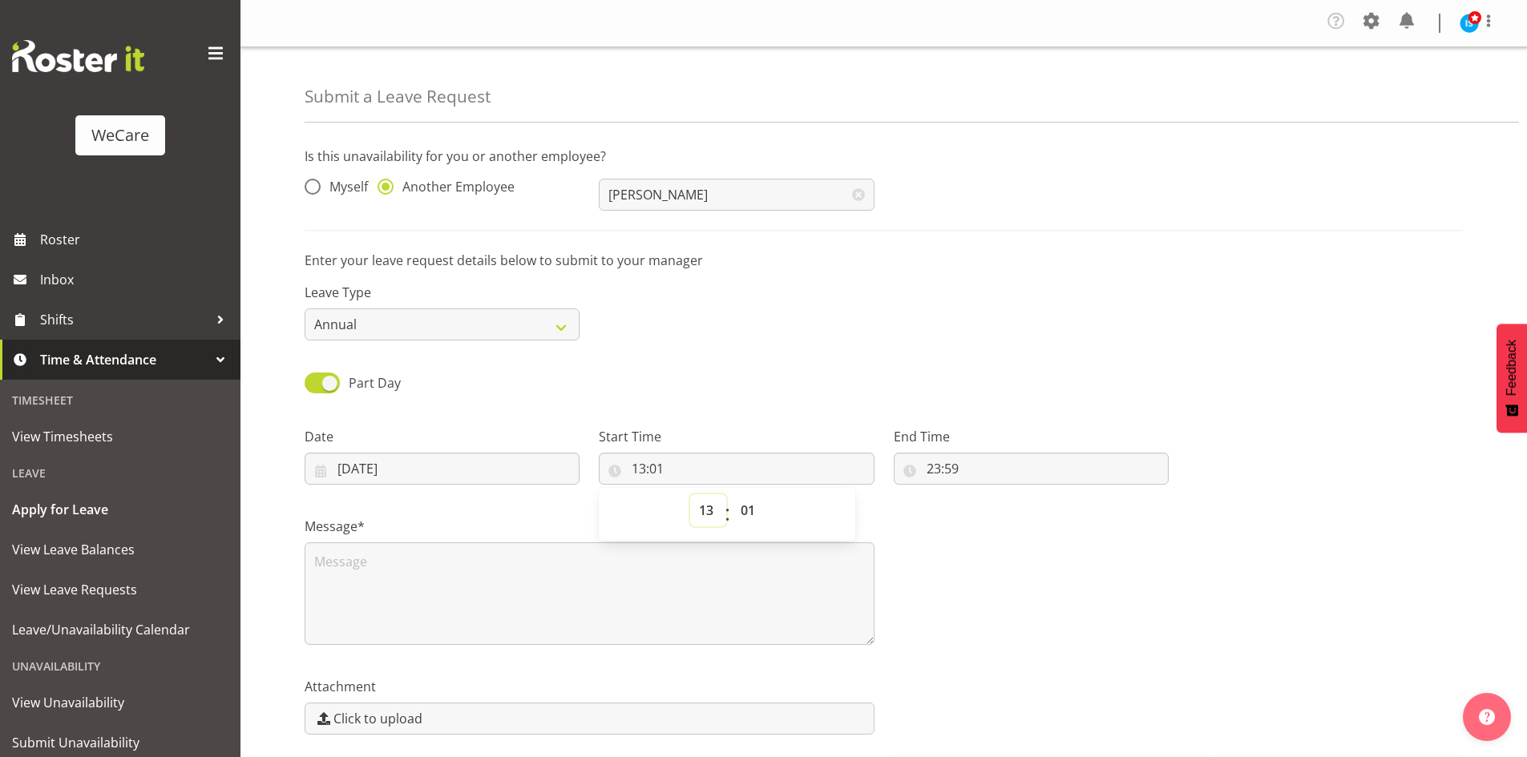
select select "15"
click at [690, 494] on select "00 01 02 03 04 05 06 07 08 09 10 11 12 13 14 15 16 17 18 19 20 21 22 23" at bounding box center [708, 510] width 36 height 32
type input "15:01"
select select "2"
type input "15:02"
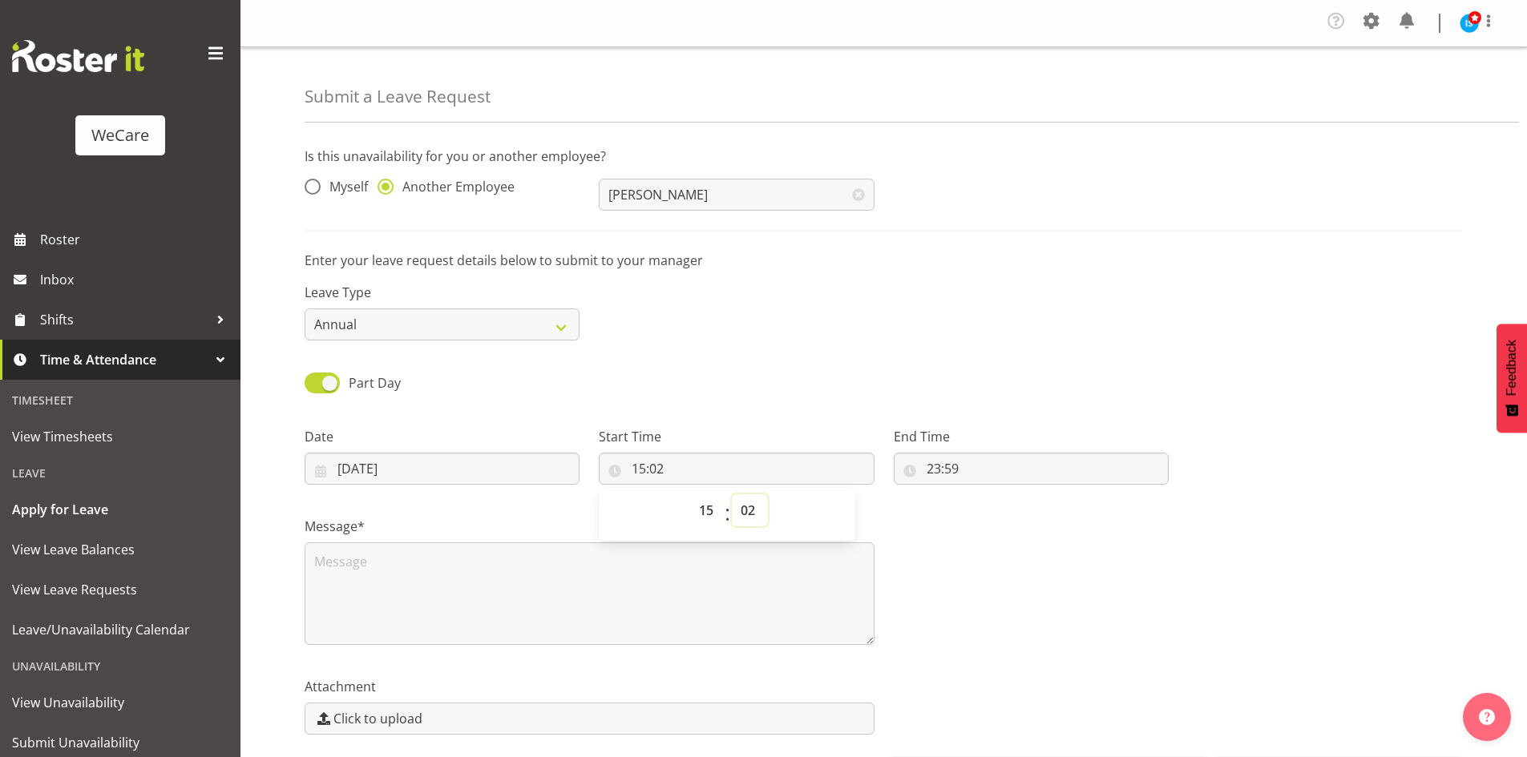
click at [764, 506] on select "00 01 02 03 04 05 06 07 08 09 10 11 12 13 14 15 16 17 18 19 20 21 22 23 24 25 2…" at bounding box center [750, 510] width 36 height 32
select select "0"
click at [732, 494] on select "00 01 02 03 04 05 06 07 08 09 10 11 12 13 14 15 16 17 18 19 20 21 22 23 24 25 2…" at bounding box center [750, 510] width 36 height 32
type input "15:00"
click at [930, 469] on input "23:59" at bounding box center [1031, 469] width 275 height 32
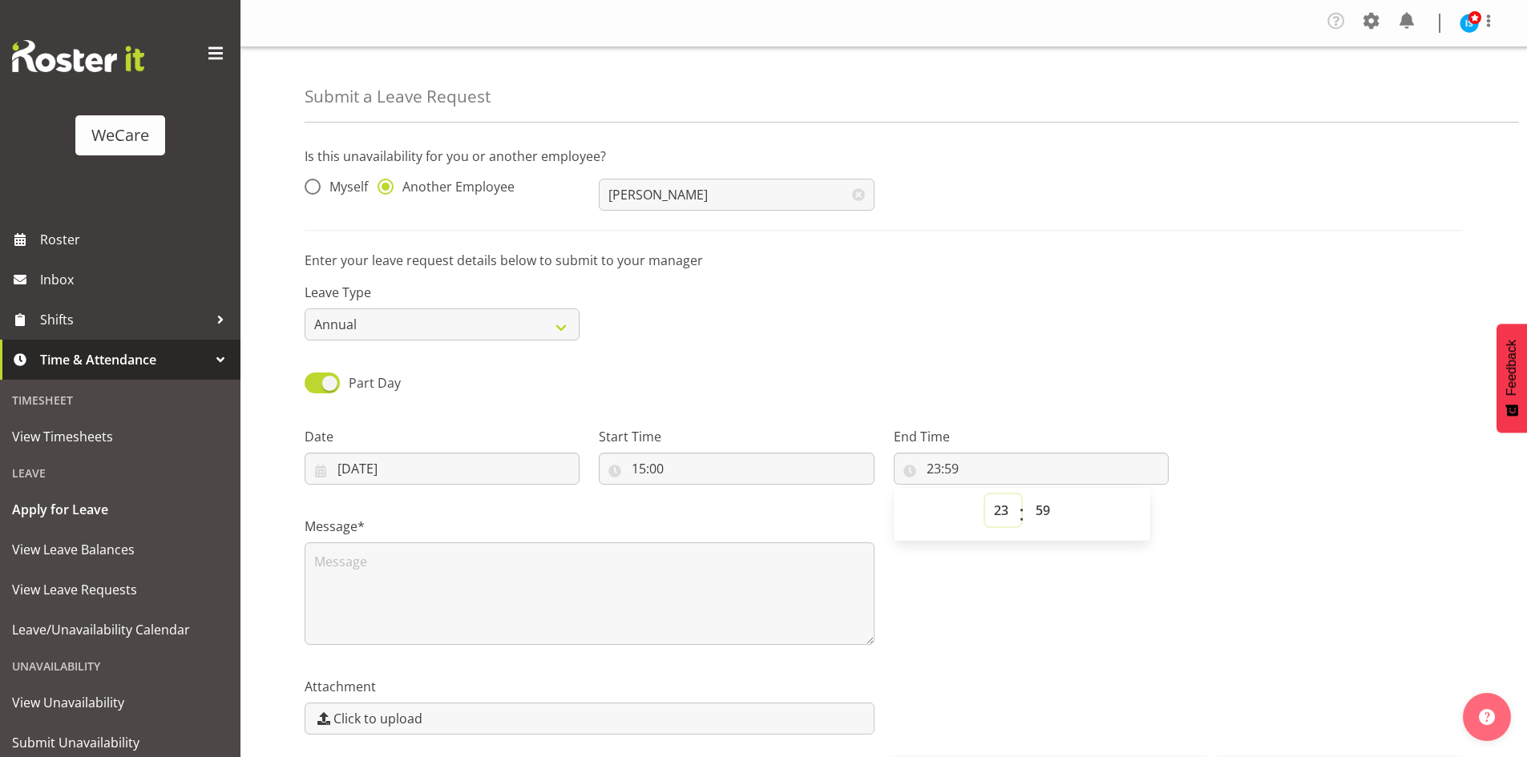
click at [1013, 512] on select "00 01 02 03 04 05 06 07 08 09 10 11 12 13 14 15 16 17 18 19 20 21 22 23" at bounding box center [1003, 510] width 36 height 32
select select "17"
click at [985, 494] on select "00 01 02 03 04 05 06 07 08 09 10 11 12 13 14 15 16 17 18 19 20 21 22 23" at bounding box center [1003, 510] width 36 height 32
type input "17:59"
select select "0"
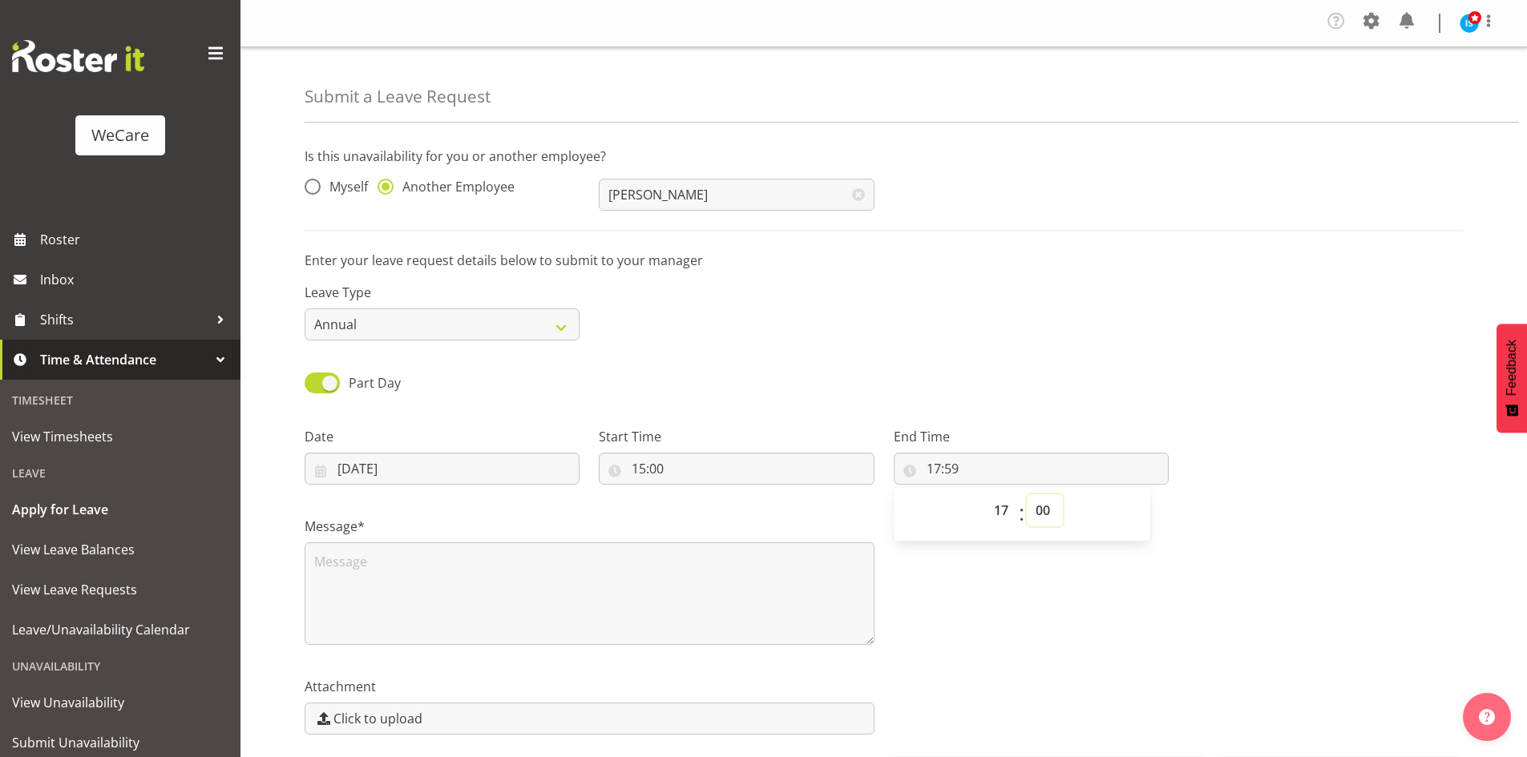
type input "17:00"
click at [468, 632] on textarea at bounding box center [590, 594] width 570 height 103
type textarea "Wellness"
click at [1279, 617] on div "Message* Wellness" at bounding box center [883, 574] width 1177 height 160
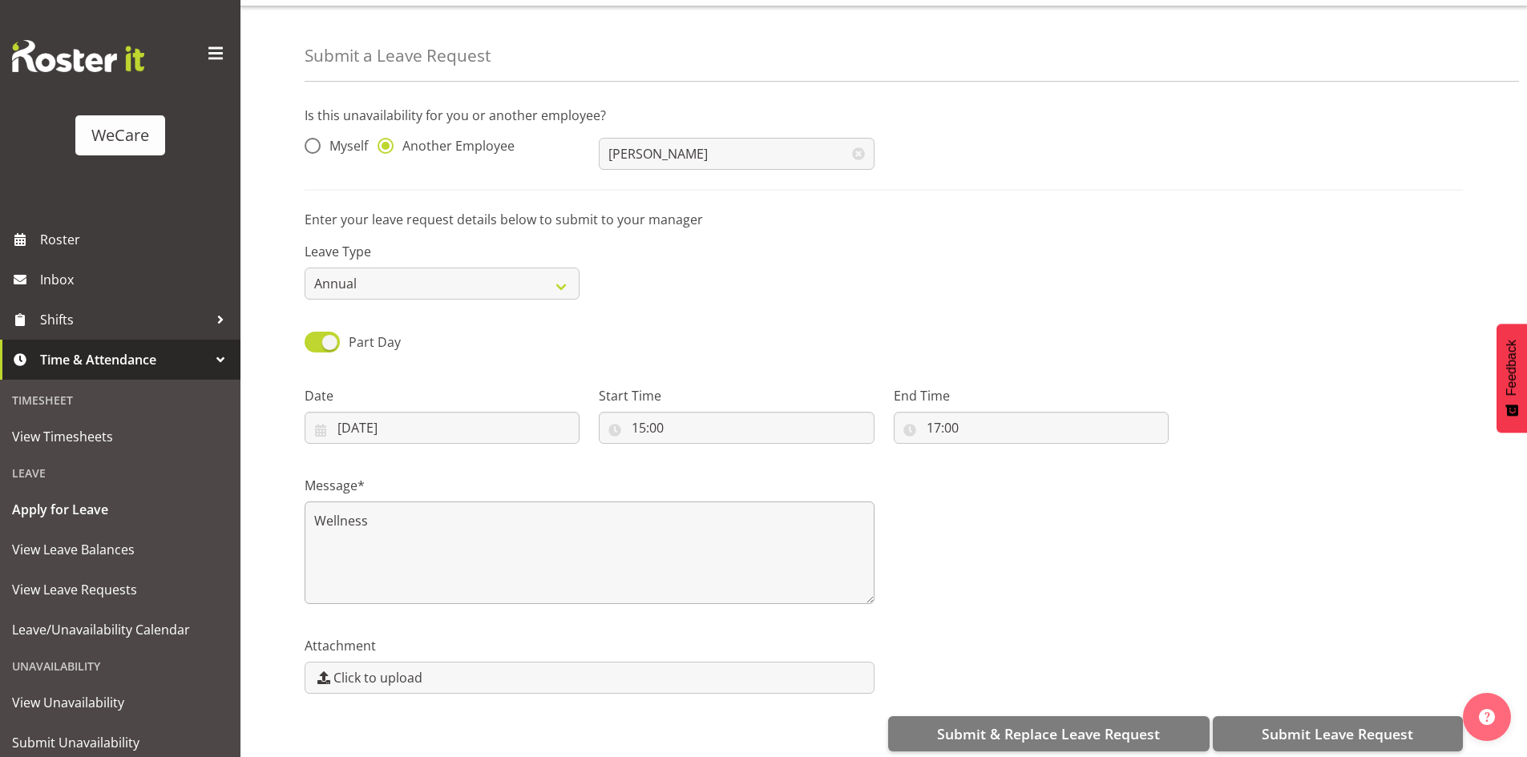
scroll to position [59, 0]
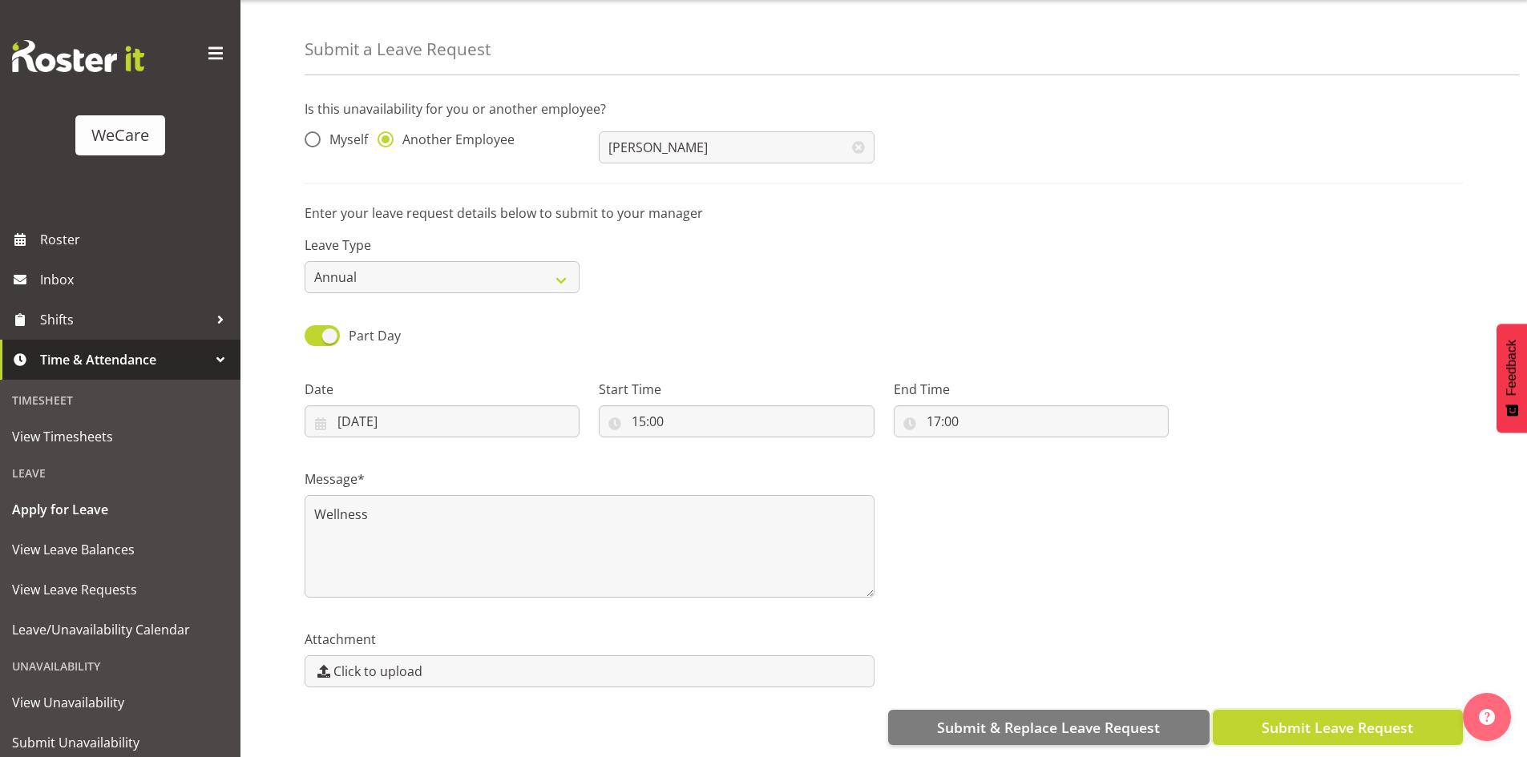
click at [1354, 717] on span "Submit Leave Request" at bounding box center [1336, 727] width 151 height 21
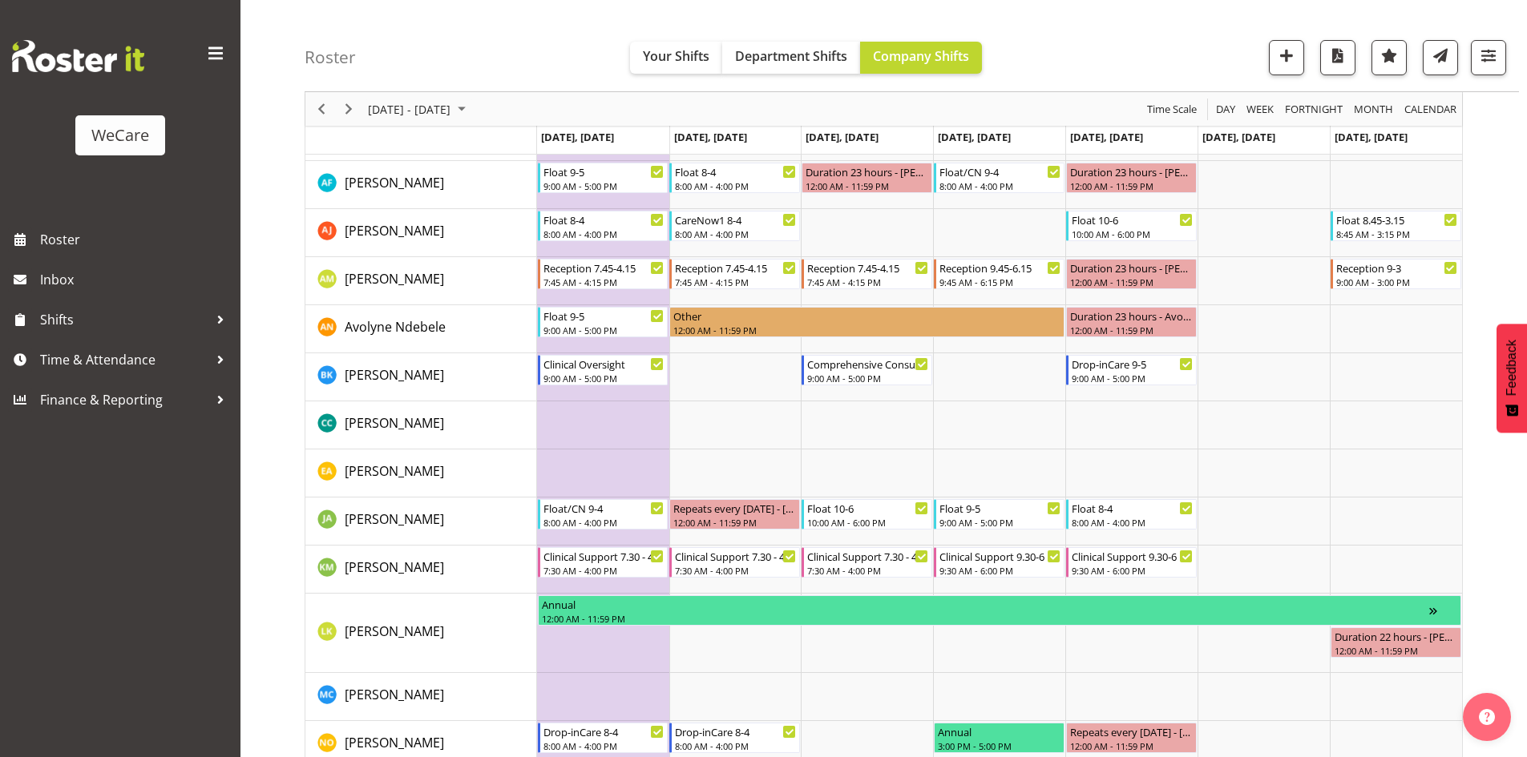
scroll to position [1157, 0]
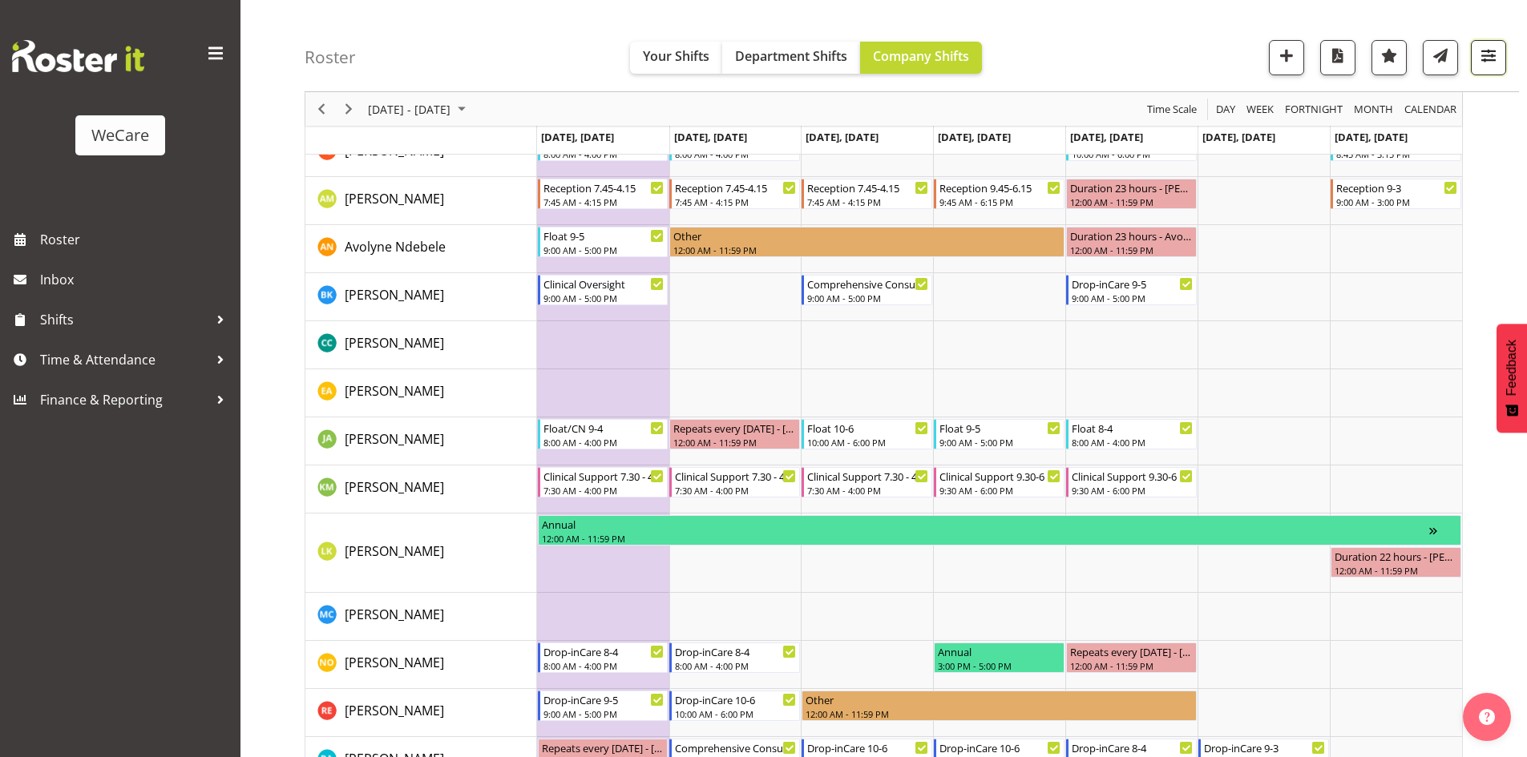
click at [1493, 60] on span "button" at bounding box center [1488, 55] width 21 height 21
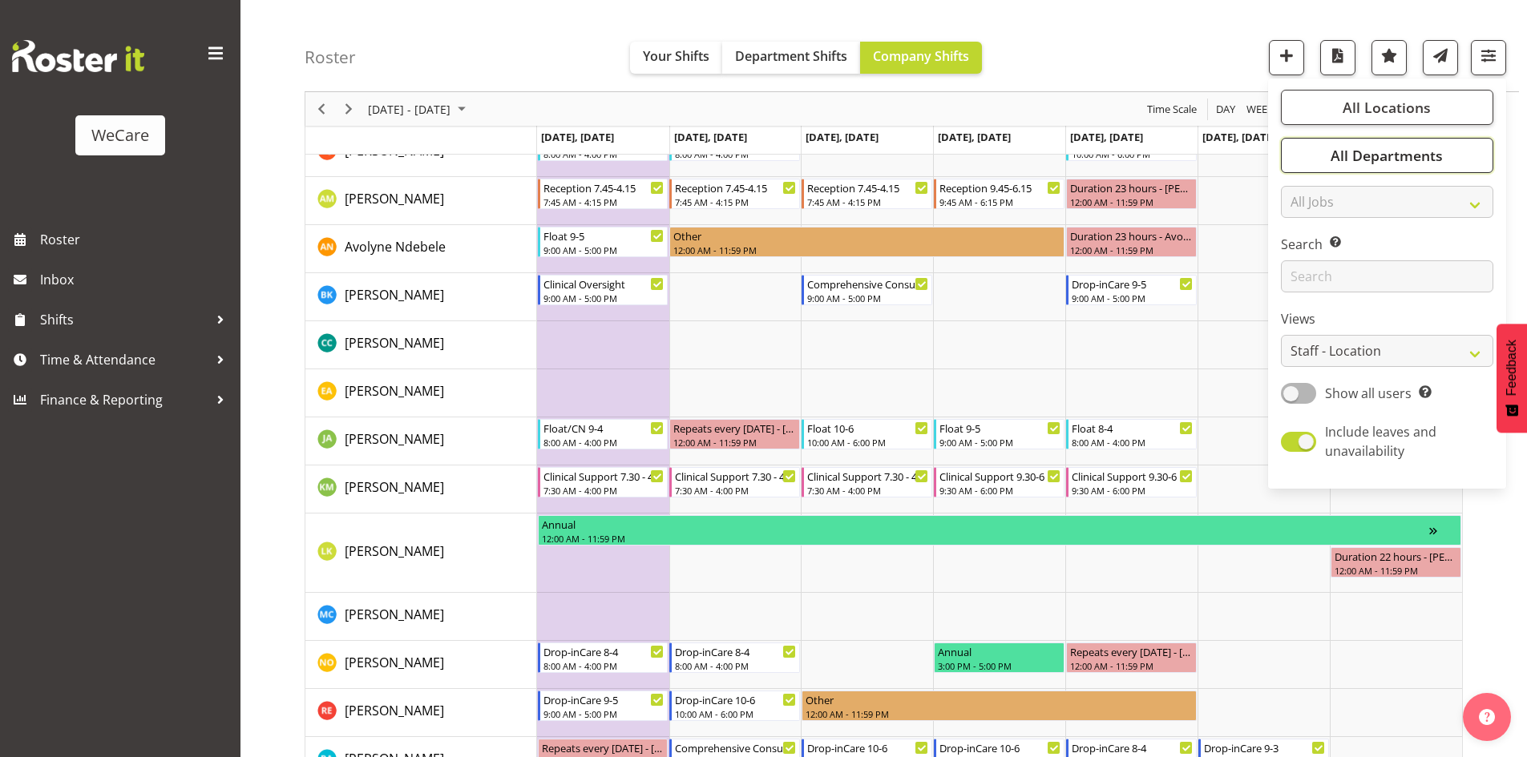
click at [1454, 150] on button "All Departments" at bounding box center [1387, 155] width 212 height 35
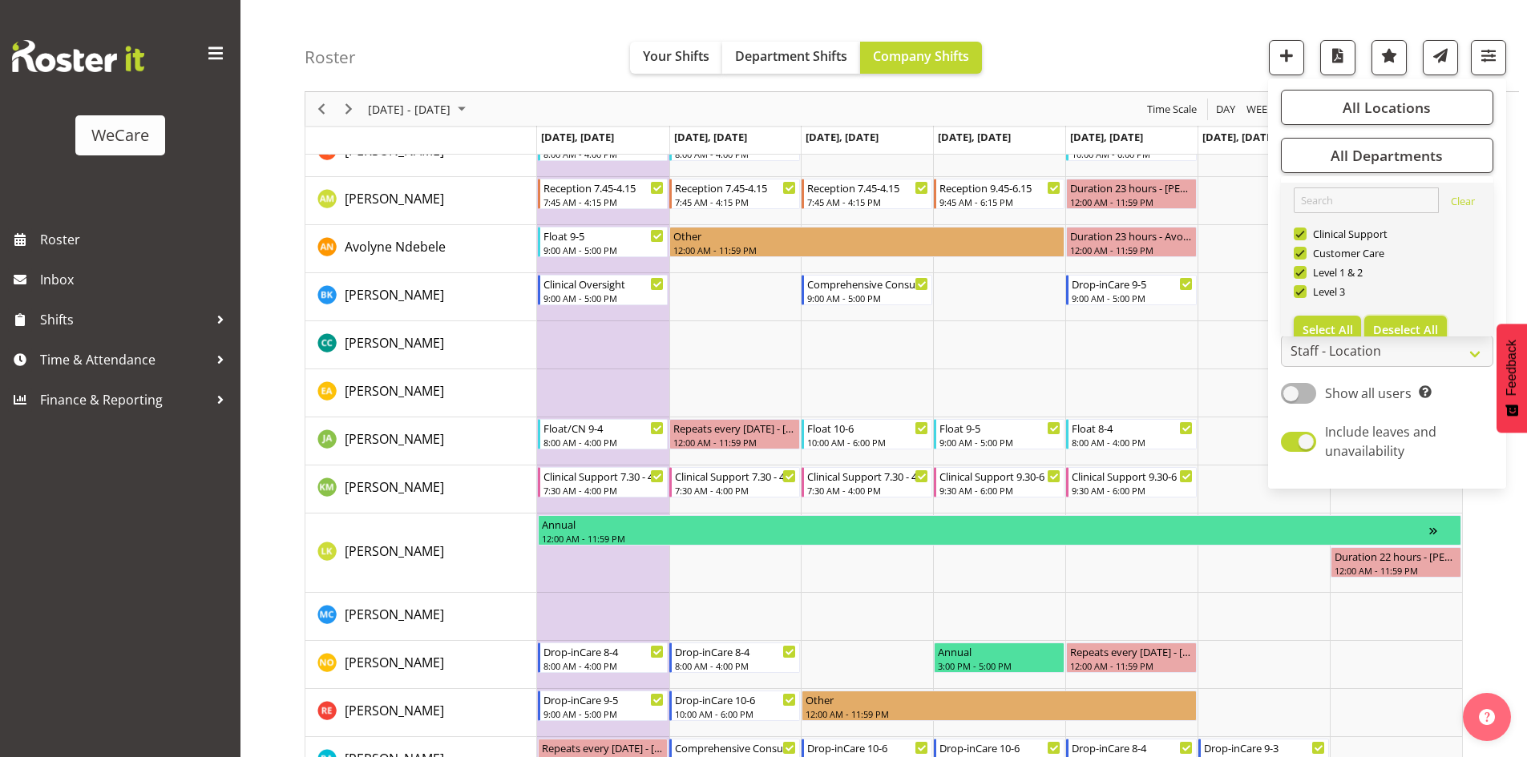
click at [1418, 325] on span "Deselect All" at bounding box center [1405, 329] width 65 height 15
checkbox input "false"
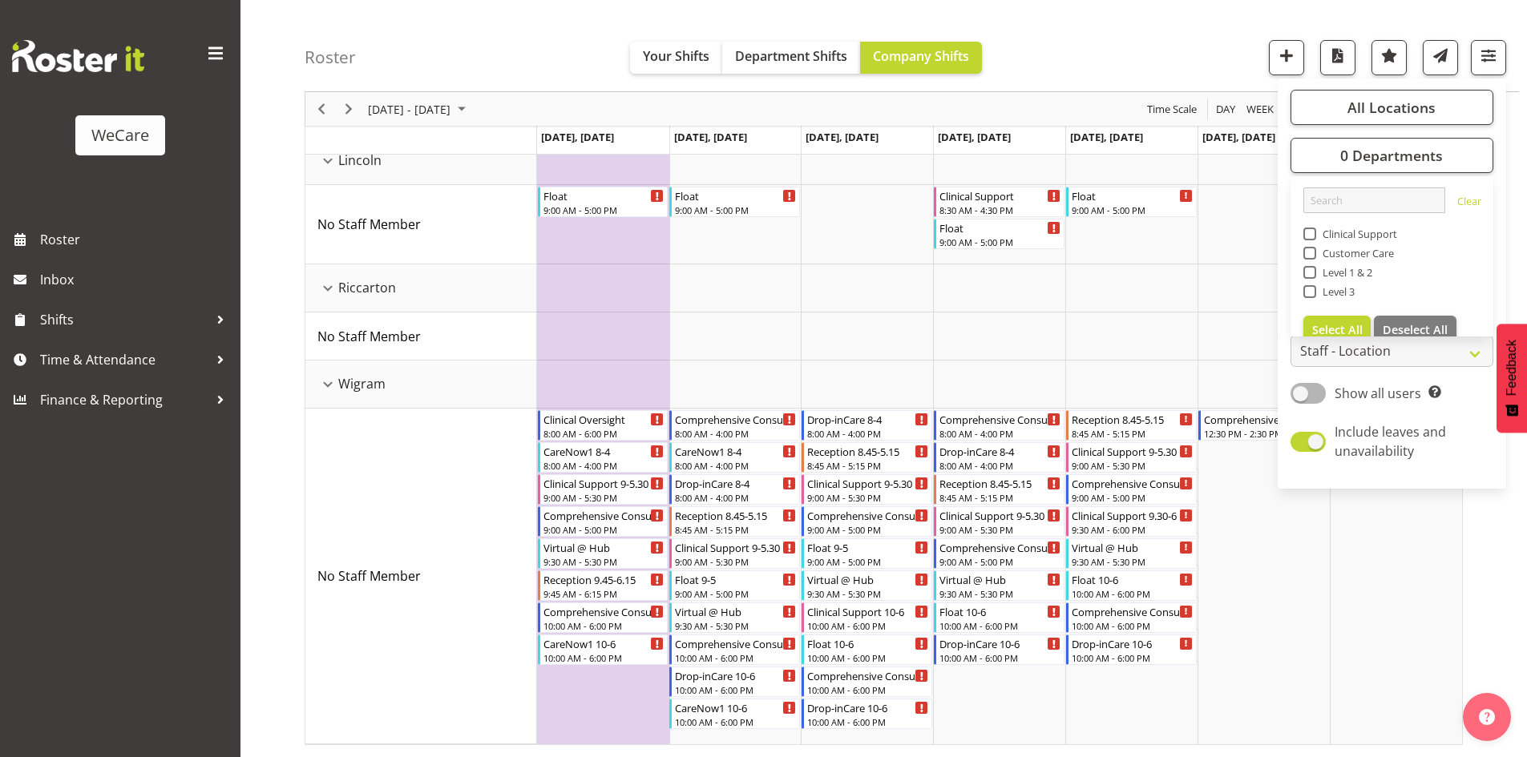
click at [1322, 275] on span "Level 1 & 2" at bounding box center [1344, 272] width 57 height 13
click at [1313, 275] on input "Level 1 & 2" at bounding box center [1308, 273] width 10 height 10
checkbox input "true"
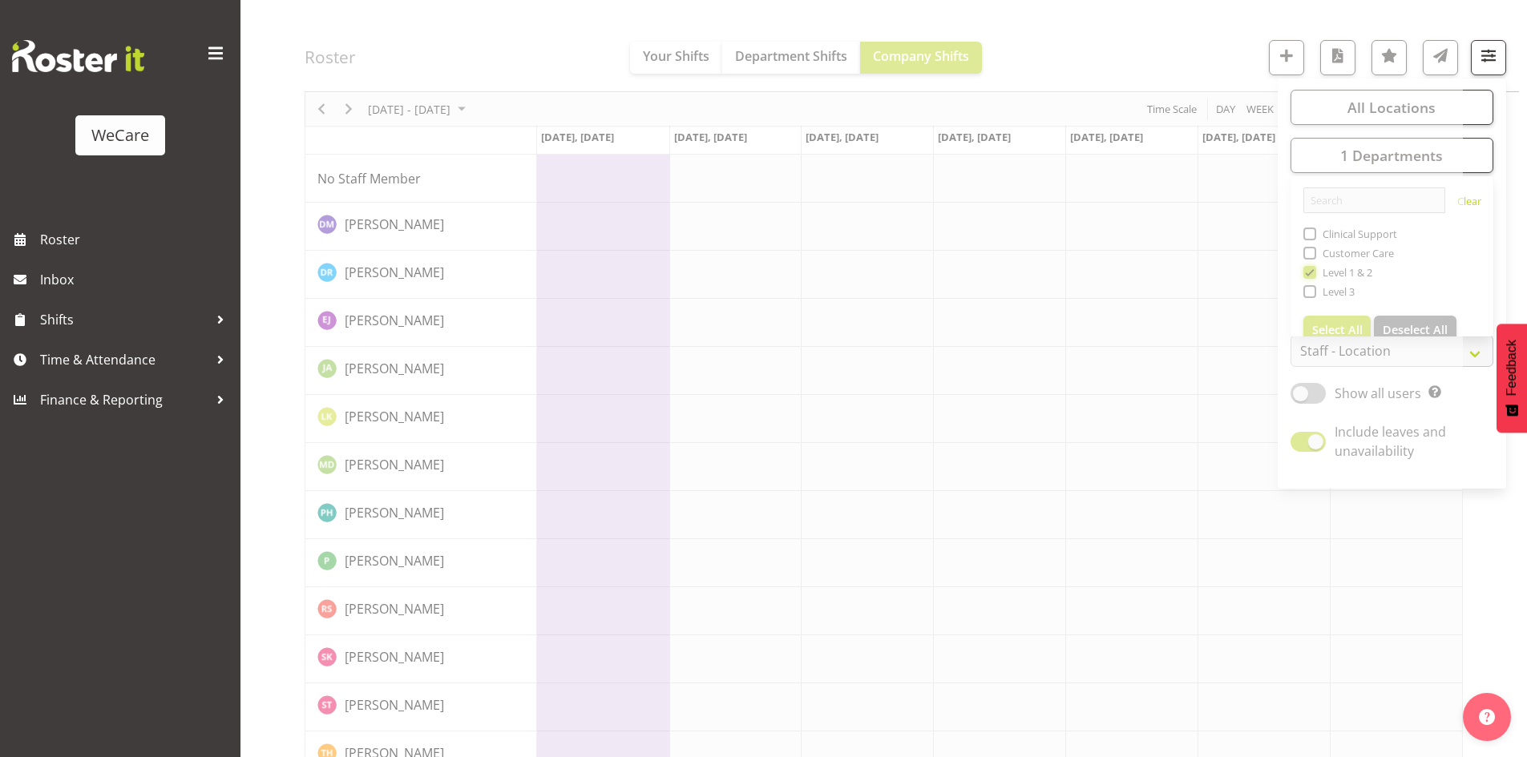
scroll to position [1751, 0]
click at [1160, 51] on div at bounding box center [884, 104] width 1158 height 3384
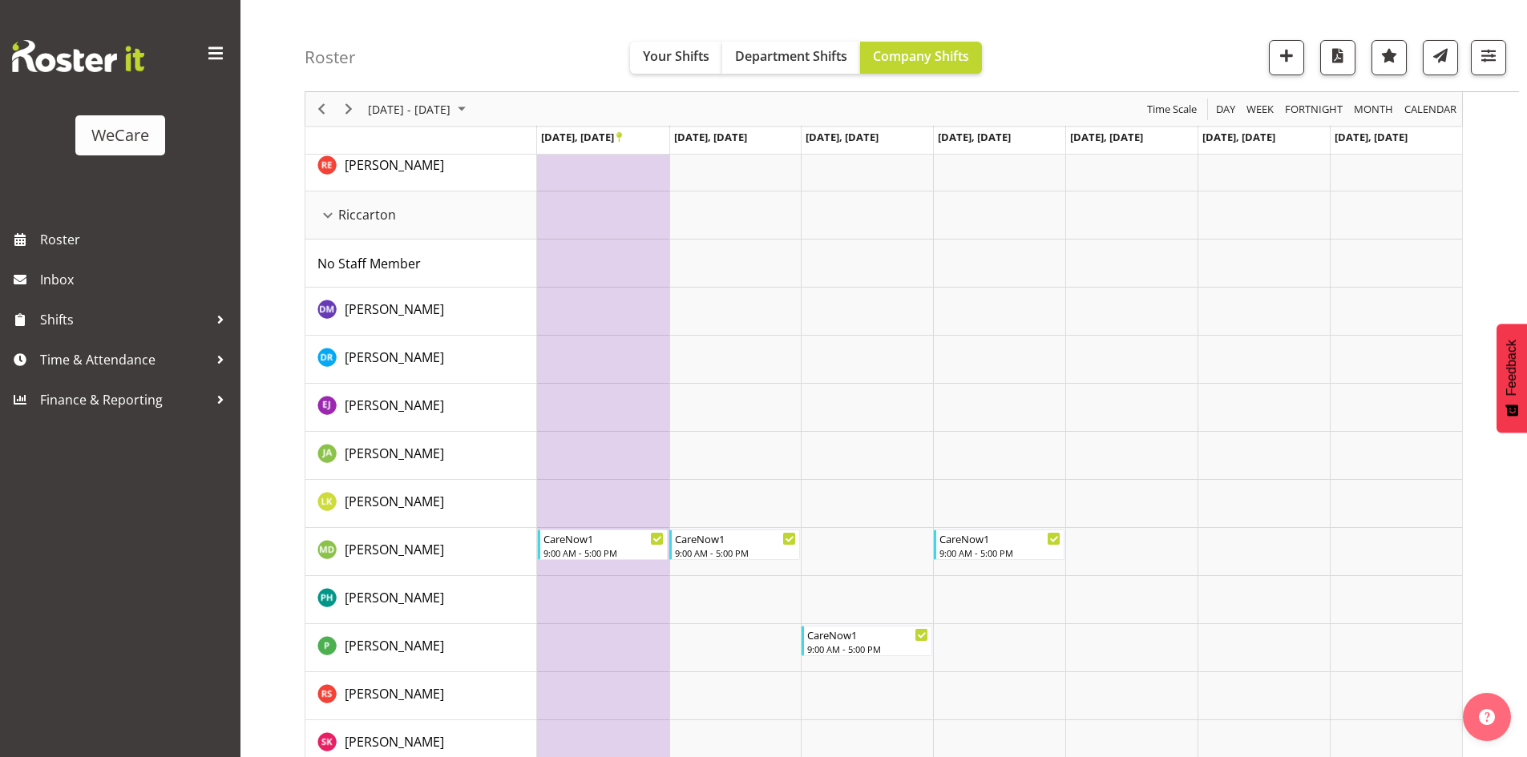
scroll to position [1878, 0]
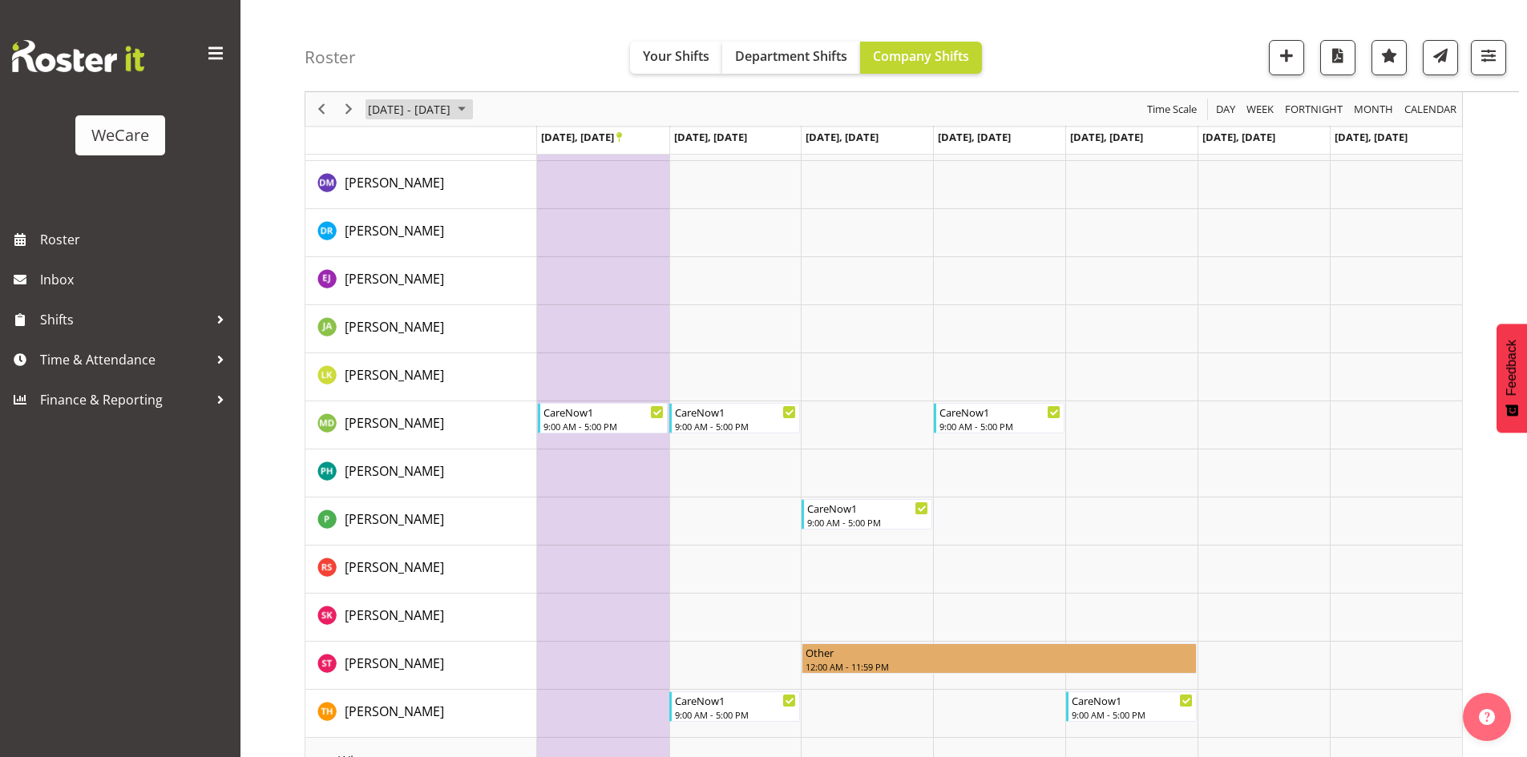
click at [452, 109] on span "September 22 - 28, 2025" at bounding box center [409, 109] width 86 height 20
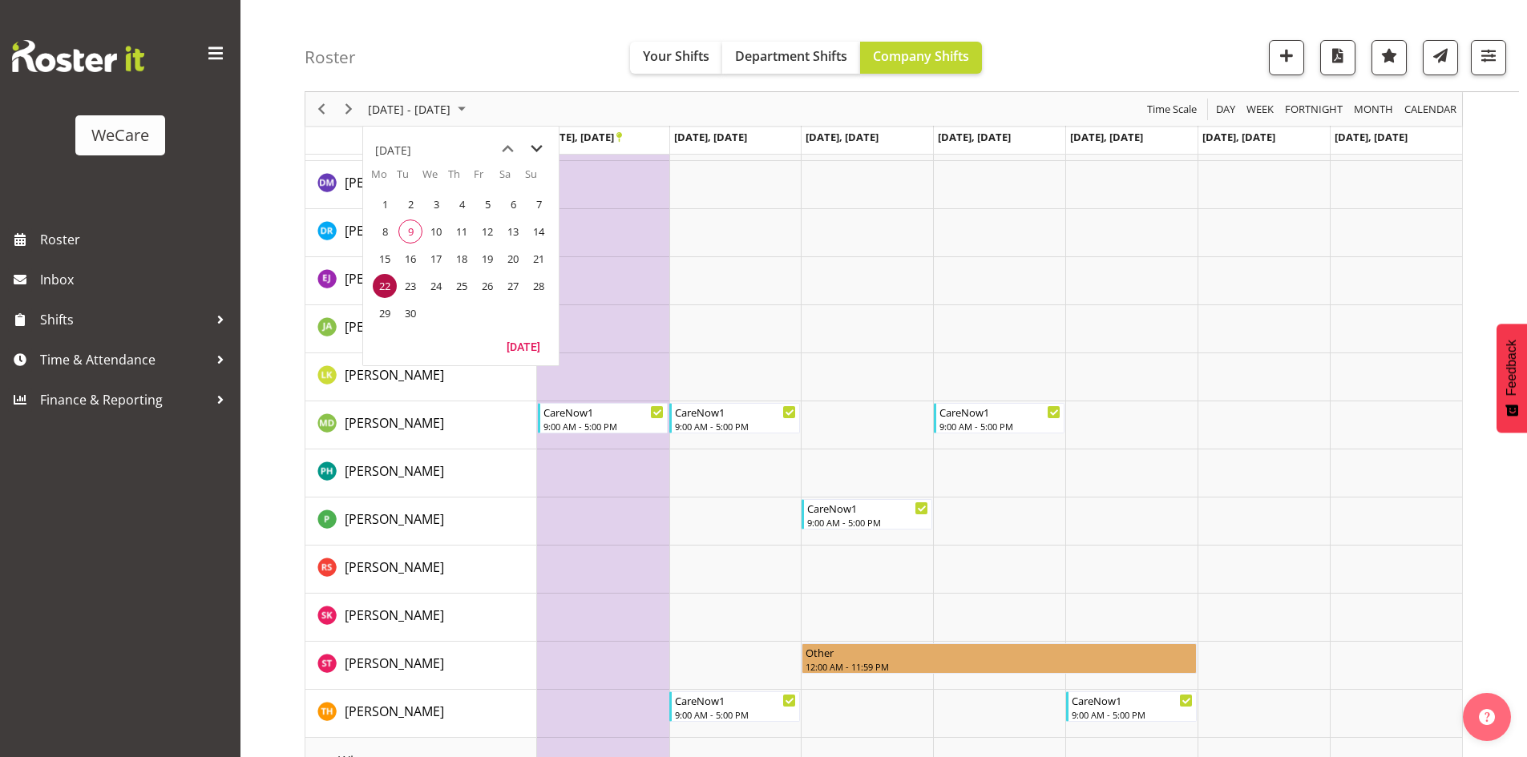
click at [531, 148] on span "next month" at bounding box center [537, 149] width 28 height 29
click at [513, 268] on span "18" at bounding box center [513, 259] width 24 height 24
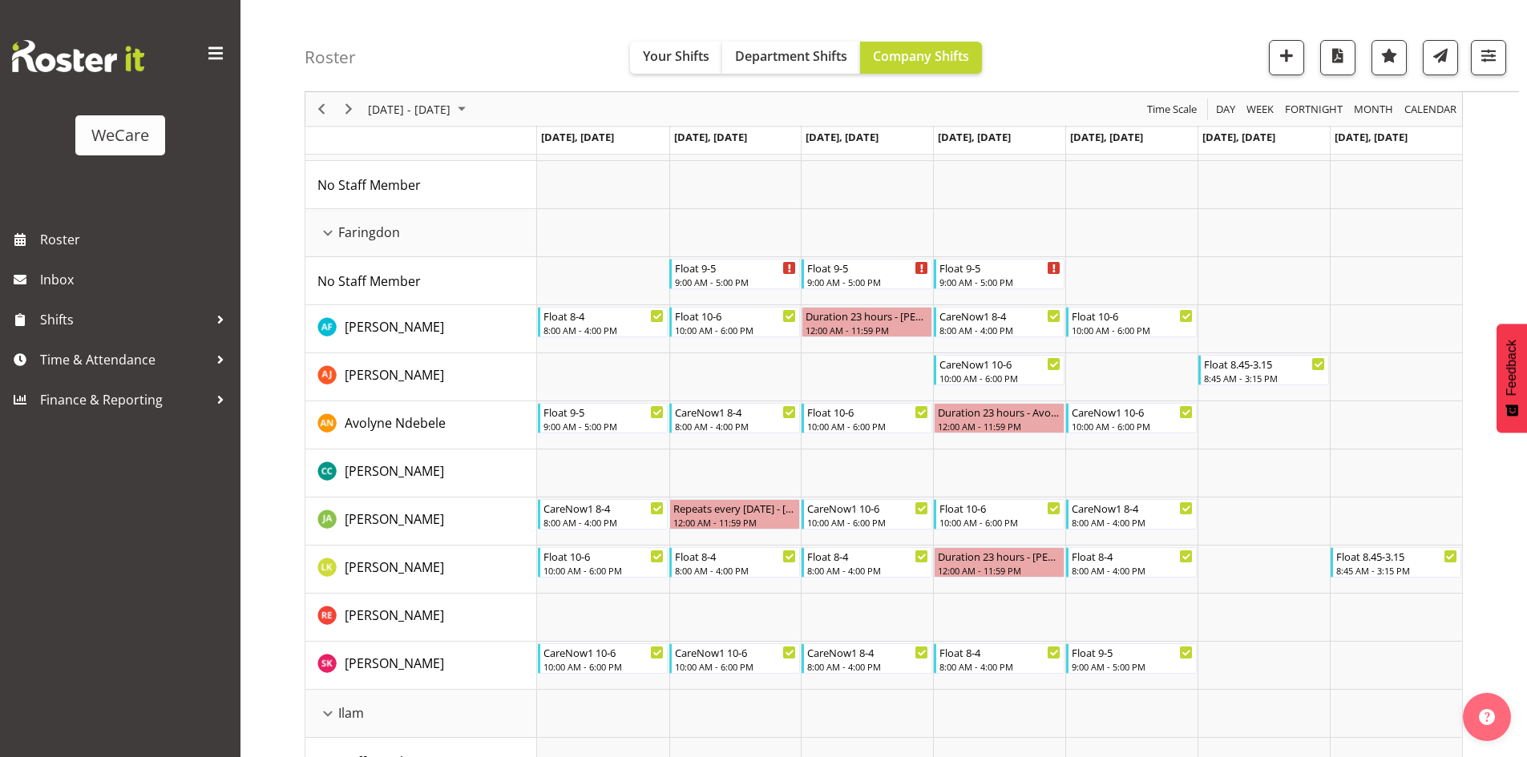
scroll to position [115, 0]
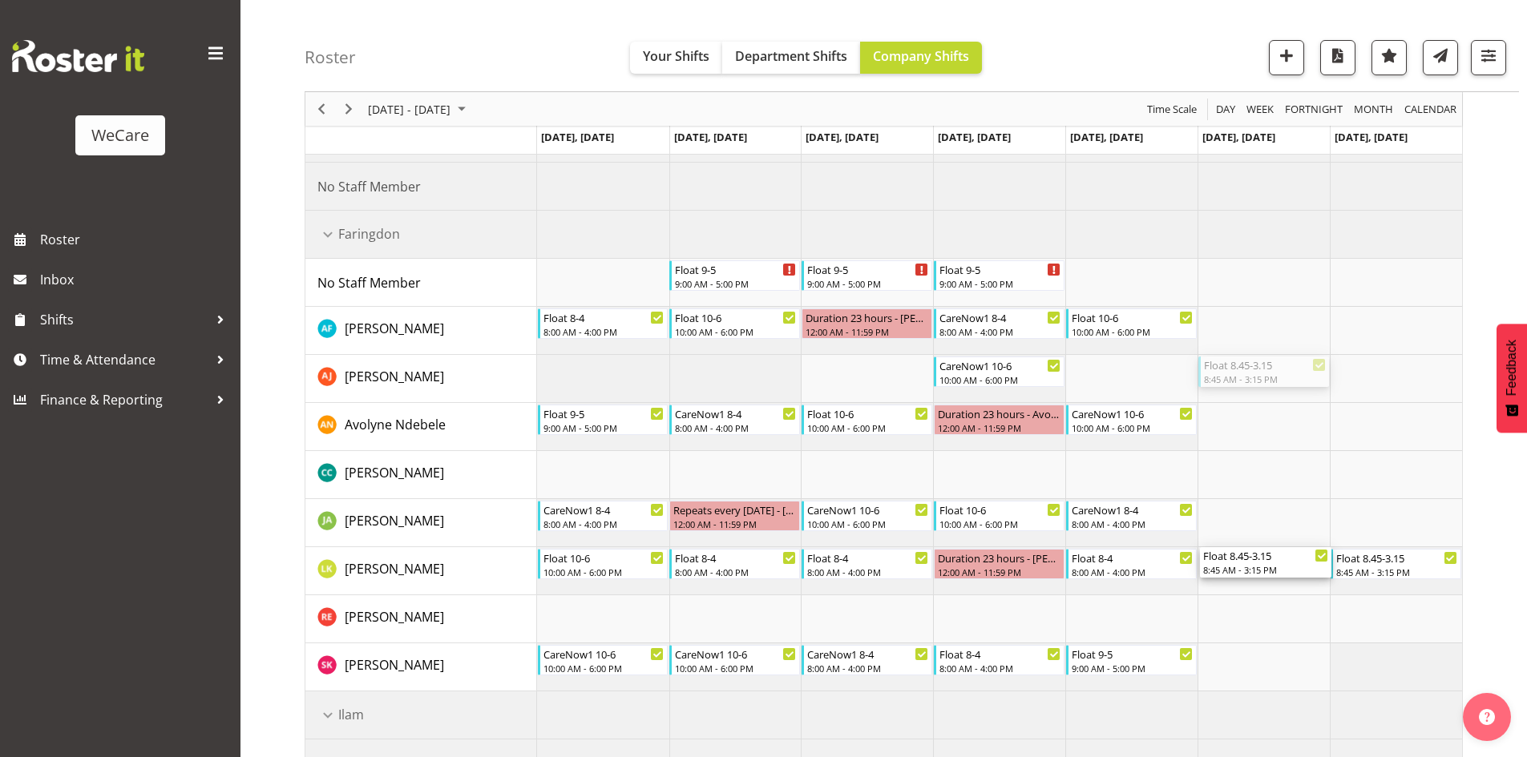
drag, startPoint x: 1262, startPoint y: 365, endPoint x: 1255, endPoint y: 554, distance: 188.5
drag, startPoint x: 1393, startPoint y: 557, endPoint x: 1382, endPoint y: 355, distance: 202.3
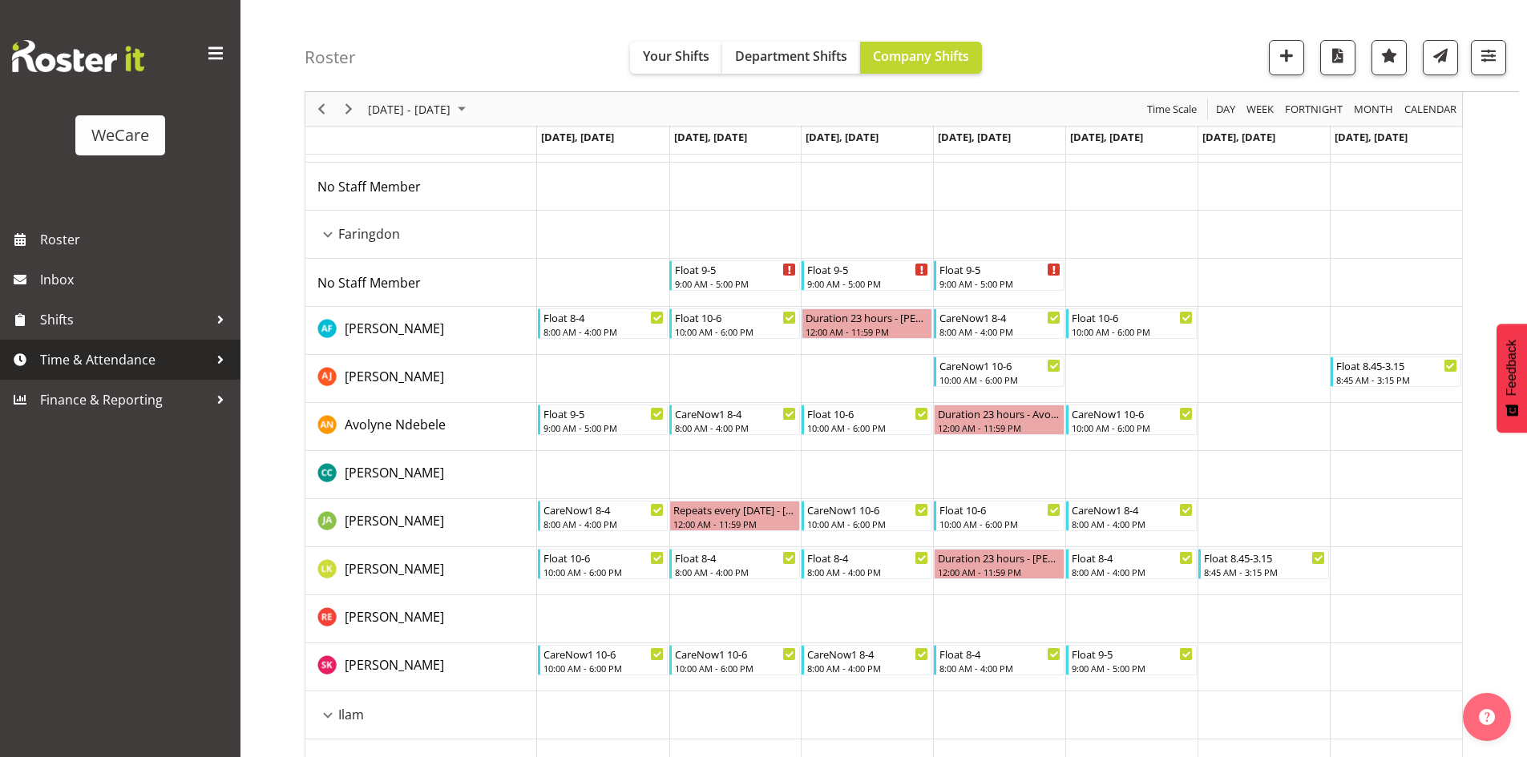
click at [108, 364] on span "Time & Attendance" at bounding box center [124, 360] width 168 height 24
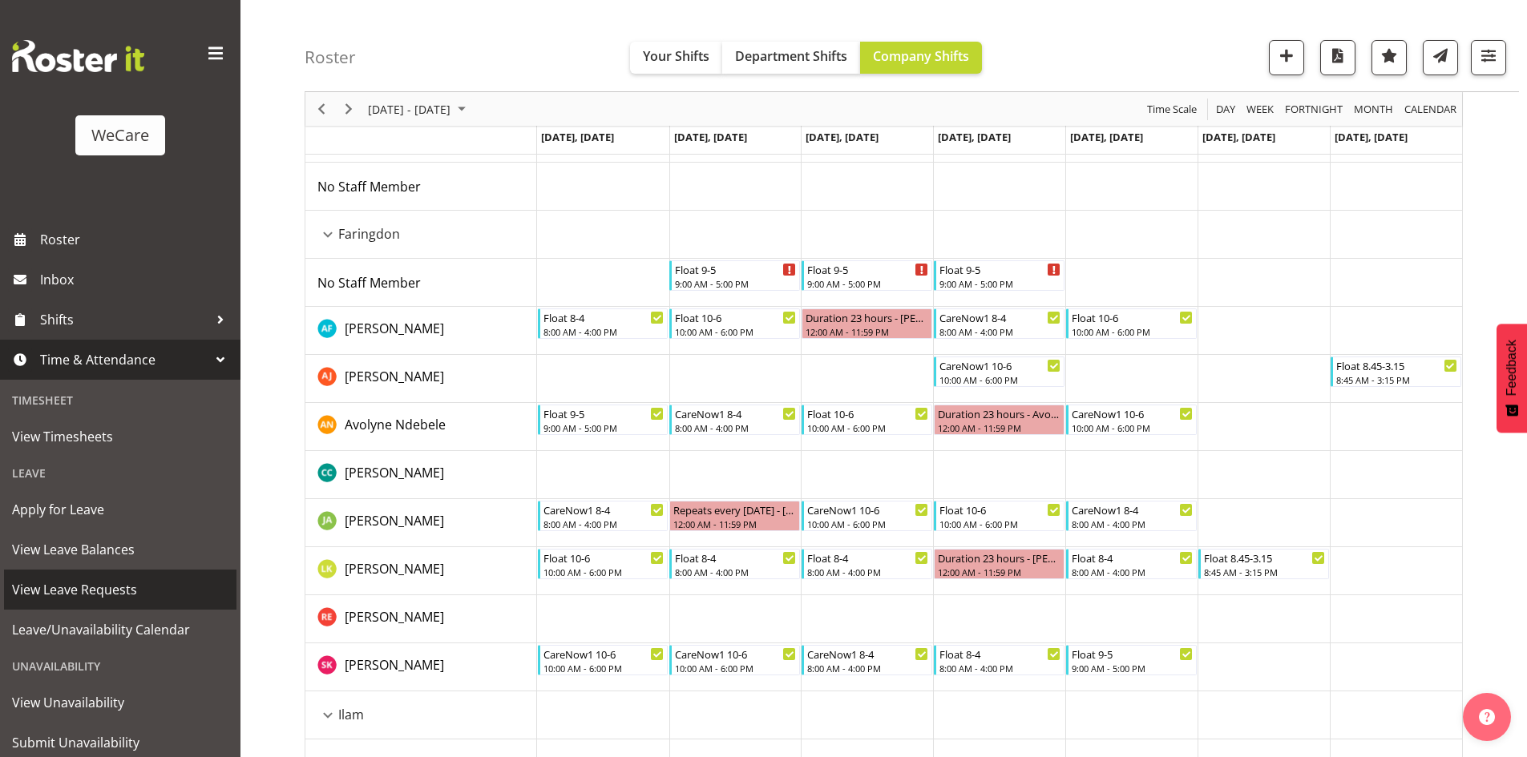
click at [119, 578] on span "View Leave Requests" at bounding box center [120, 590] width 216 height 24
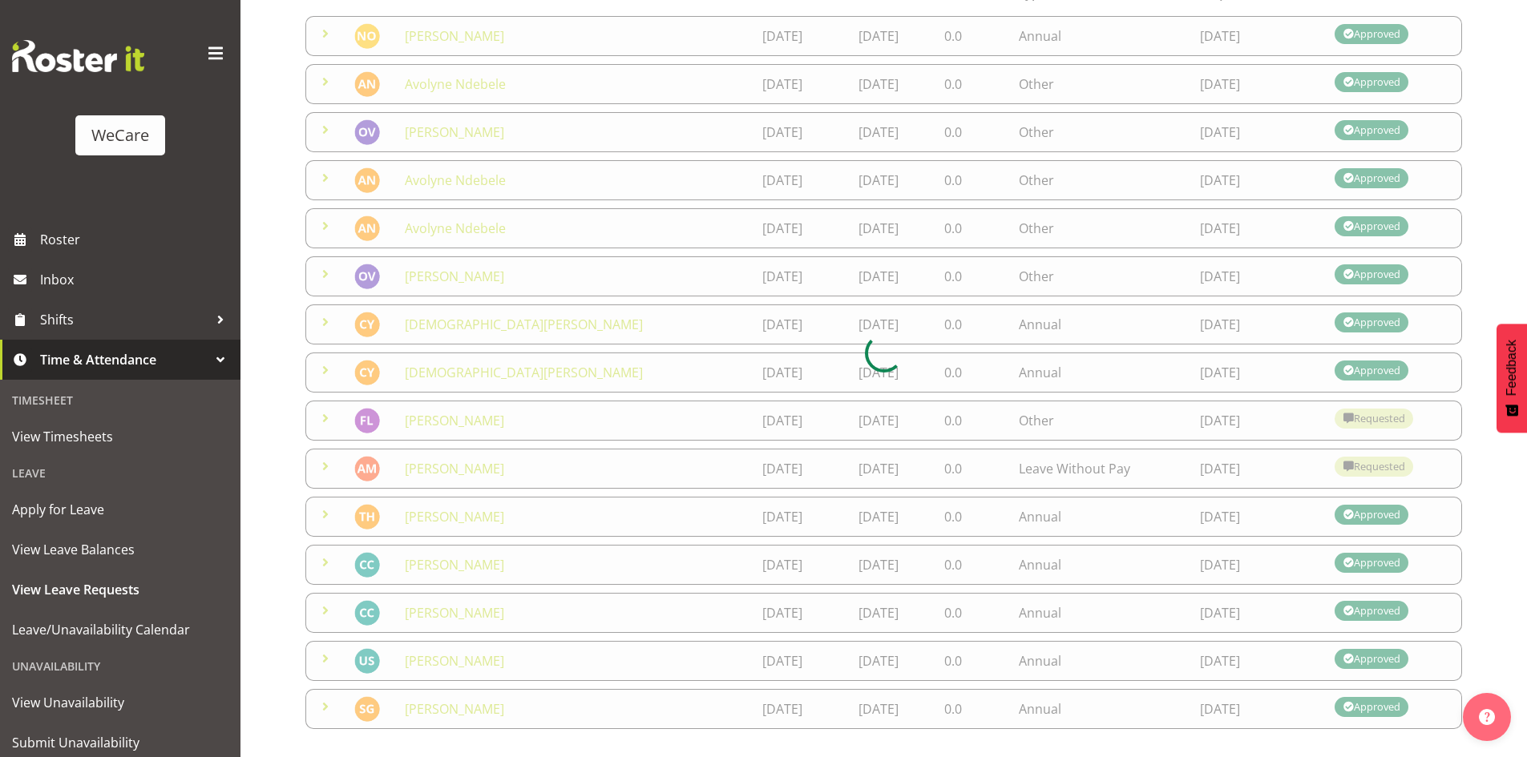
scroll to position [240, 0]
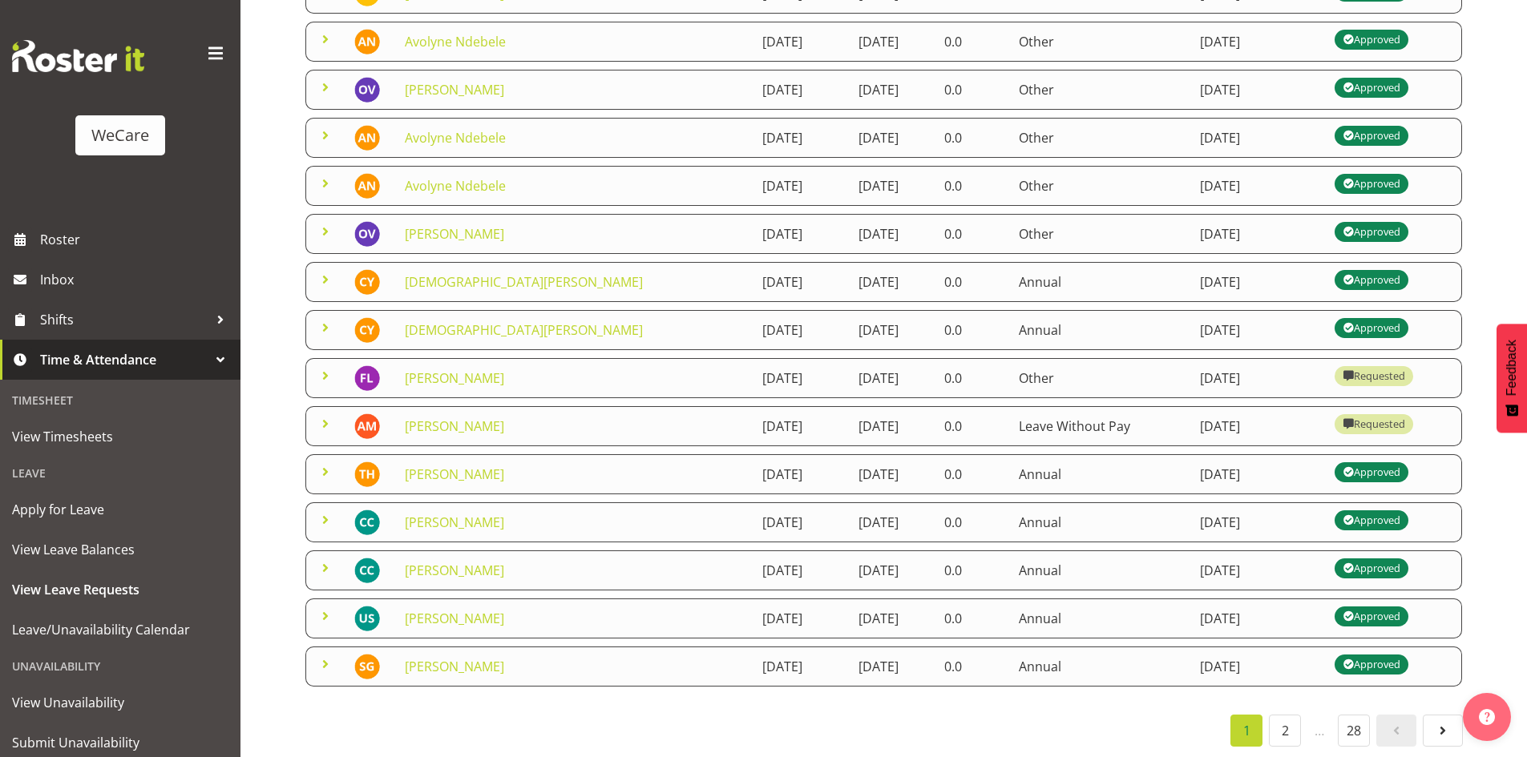
click at [321, 374] on span at bounding box center [325, 375] width 19 height 19
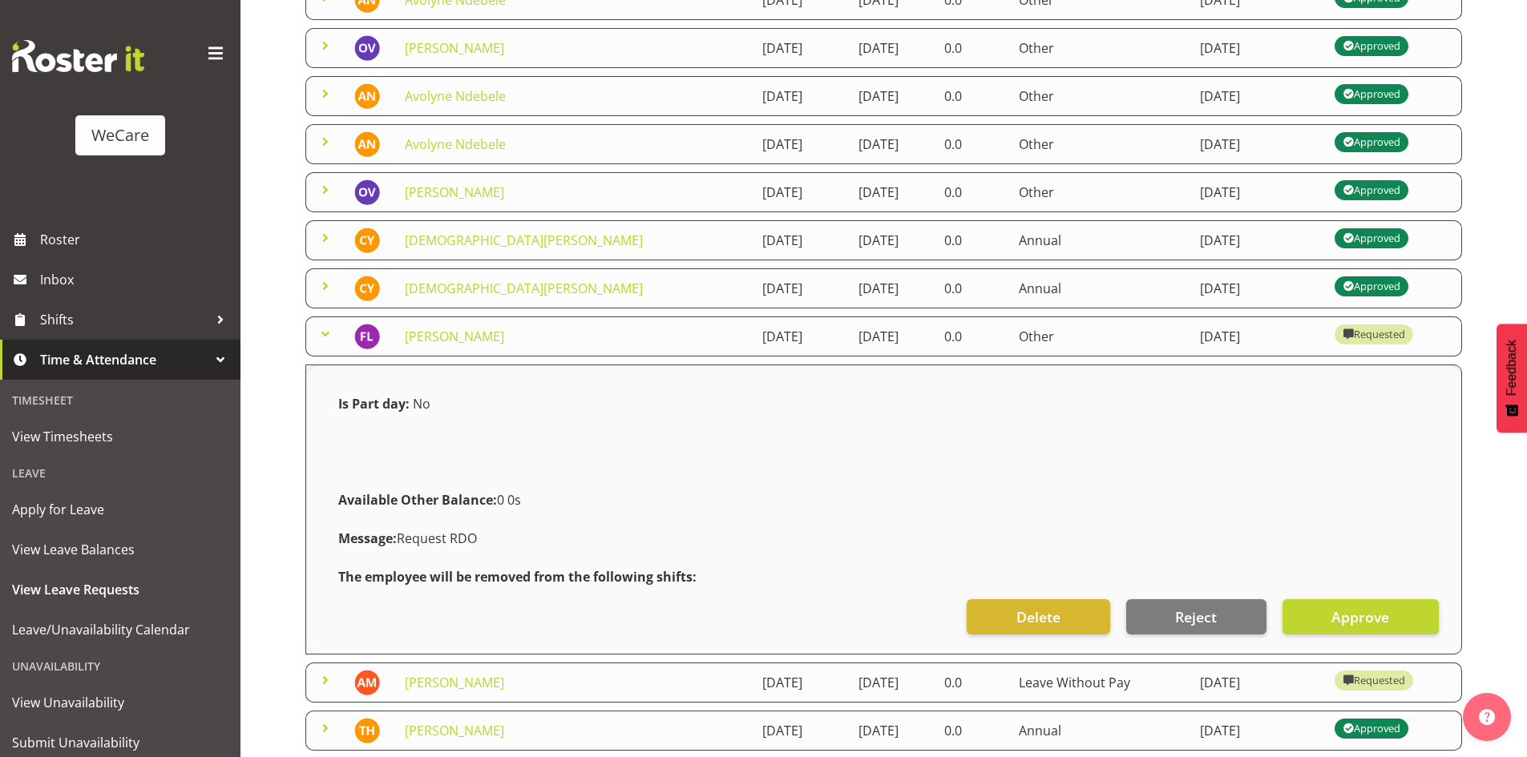
scroll to position [321, 0]
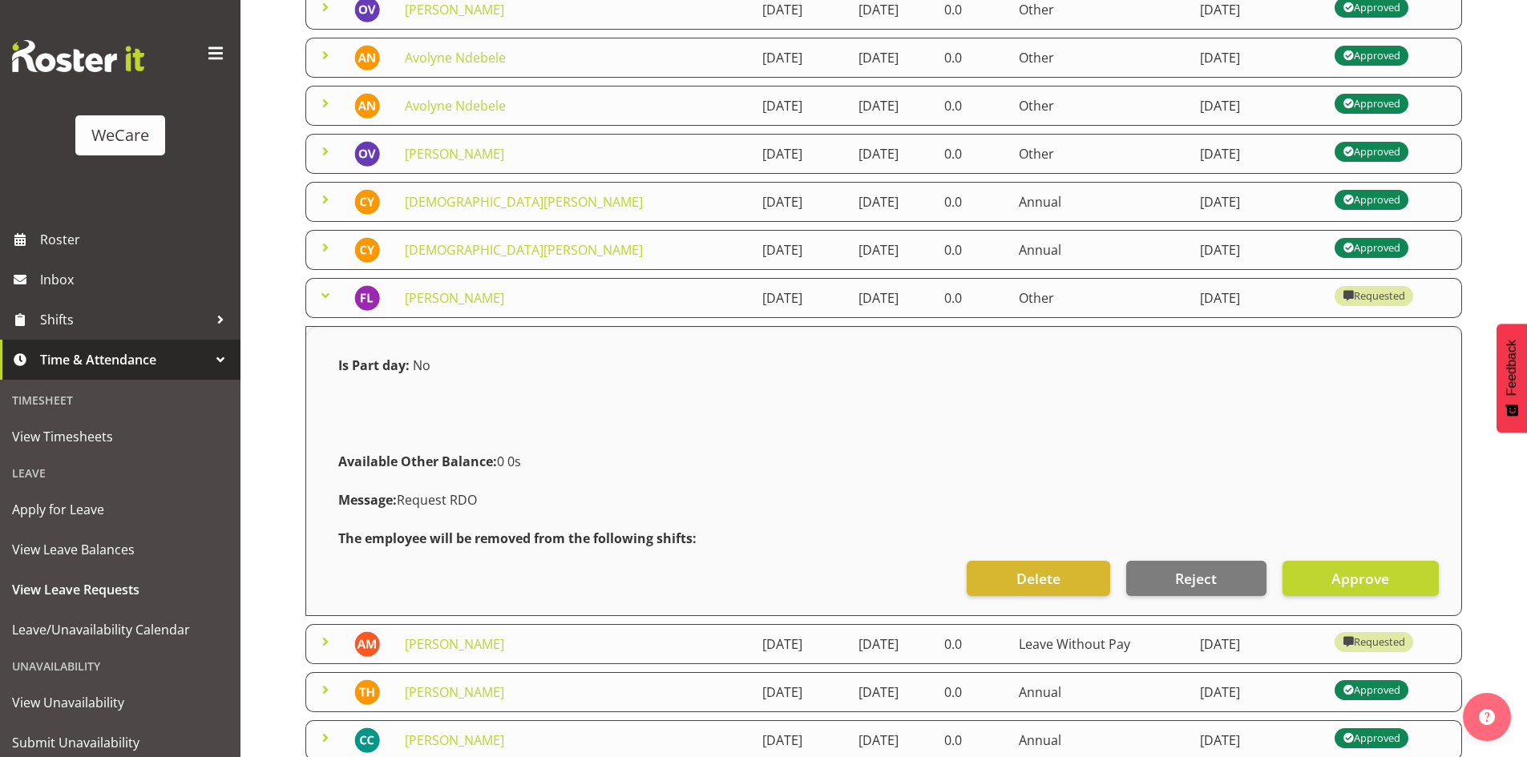
click at [325, 648] on span at bounding box center [325, 641] width 19 height 19
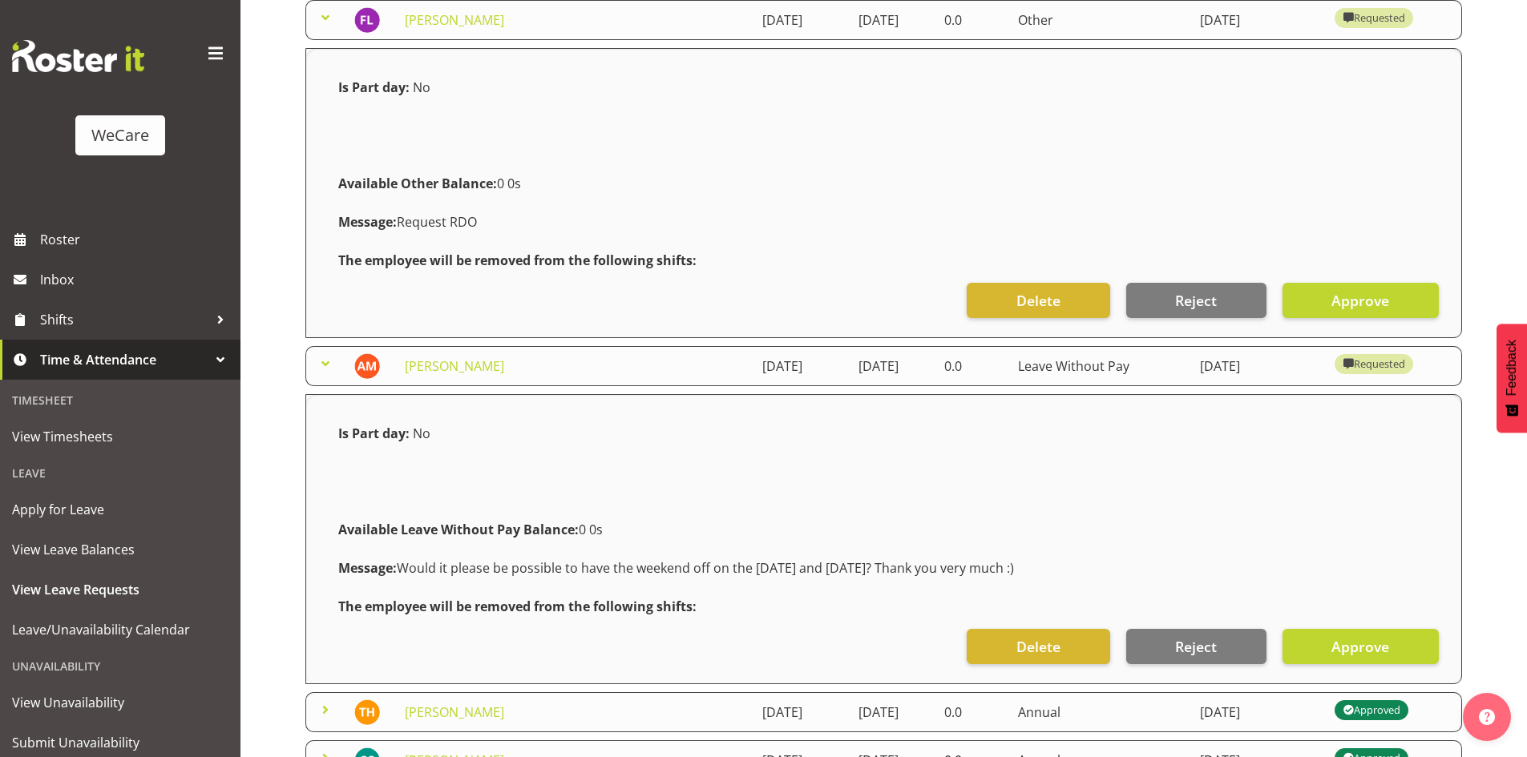
scroll to position [561, 0]
